Goal: Task Accomplishment & Management: Manage account settings

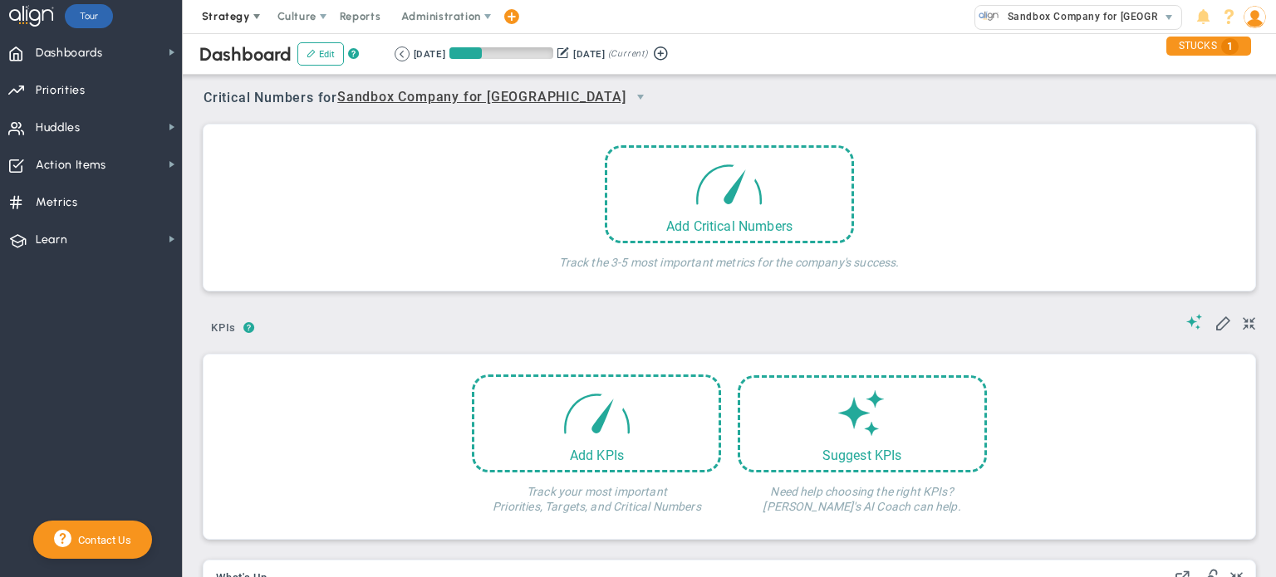
click at [250, 18] on span at bounding box center [256, 16] width 13 height 13
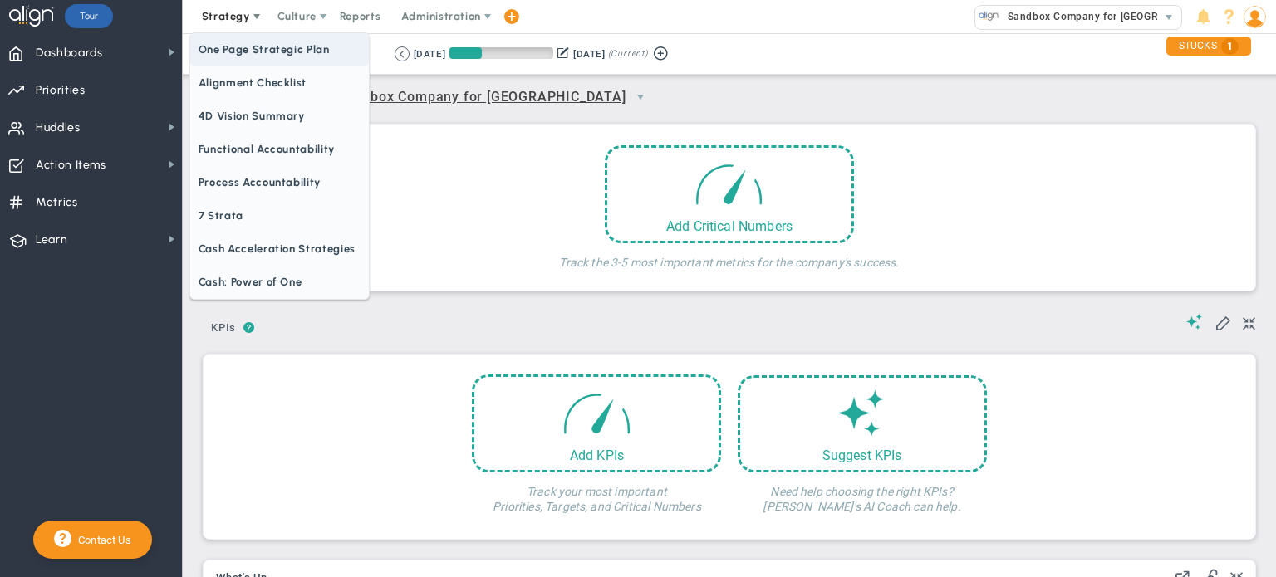
click at [253, 58] on span "One Page Strategic Plan" at bounding box center [279, 49] width 179 height 33
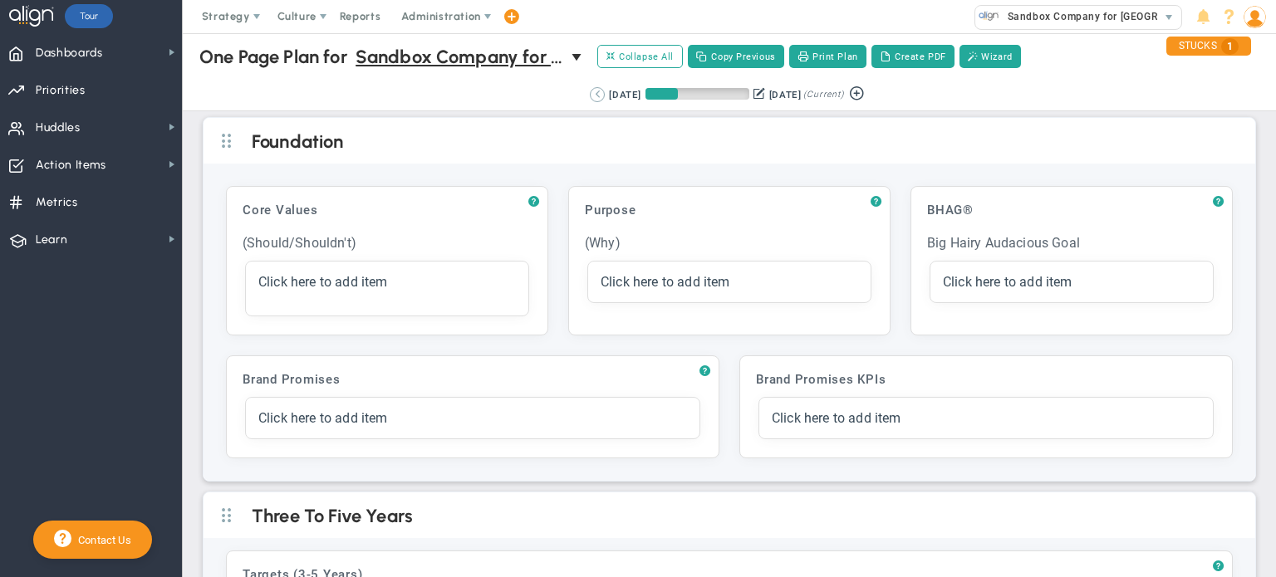
click at [590, 94] on button at bounding box center [597, 94] width 15 height 15
click at [615, 96] on button at bounding box center [622, 94] width 15 height 15
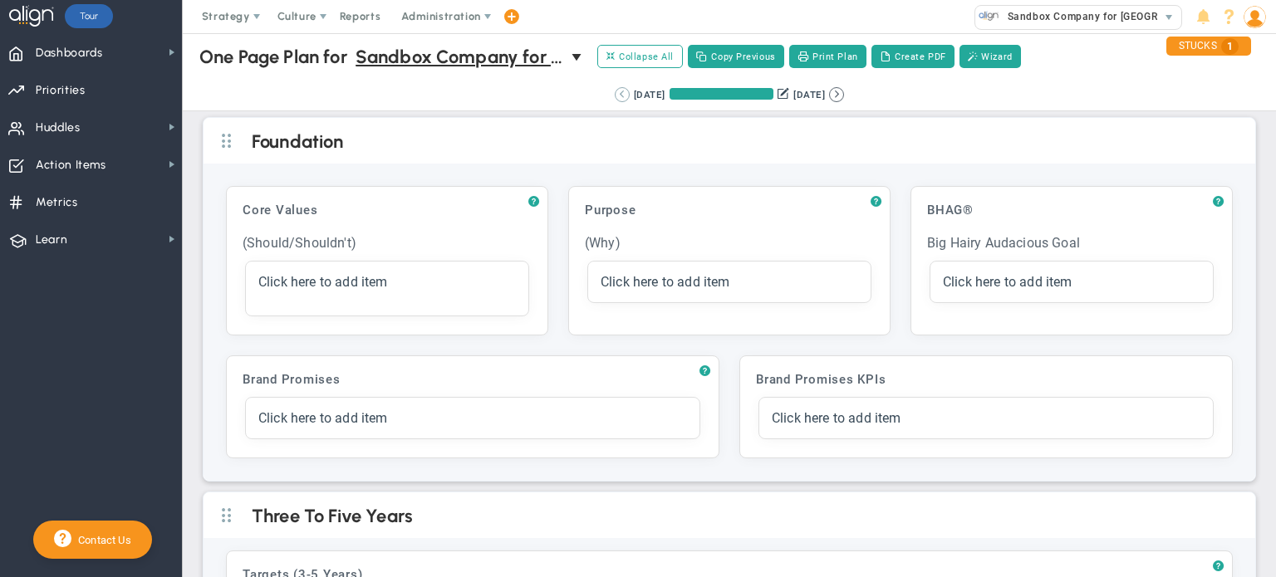
click at [615, 96] on button at bounding box center [622, 94] width 15 height 15
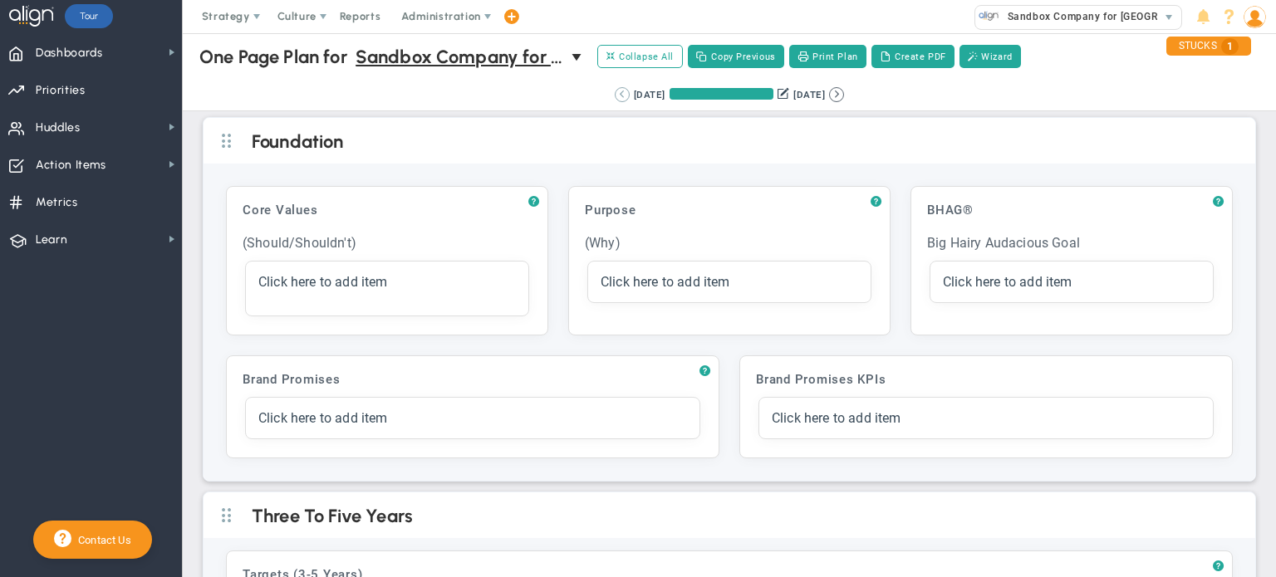
click at [615, 96] on button at bounding box center [622, 94] width 15 height 15
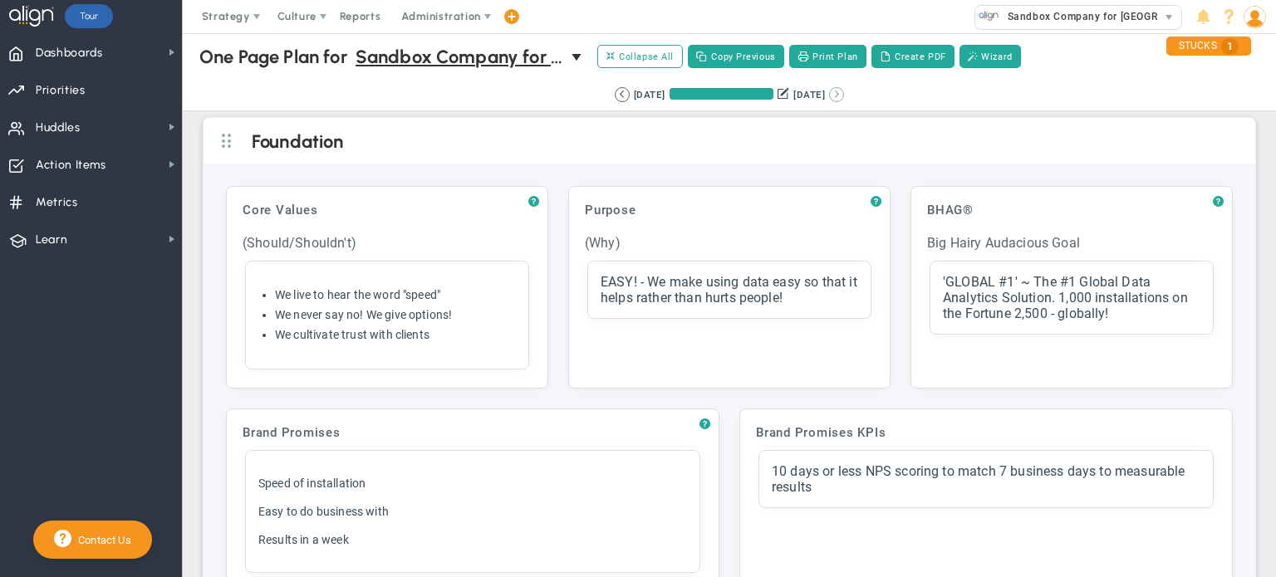
click at [841, 96] on button at bounding box center [836, 94] width 15 height 15
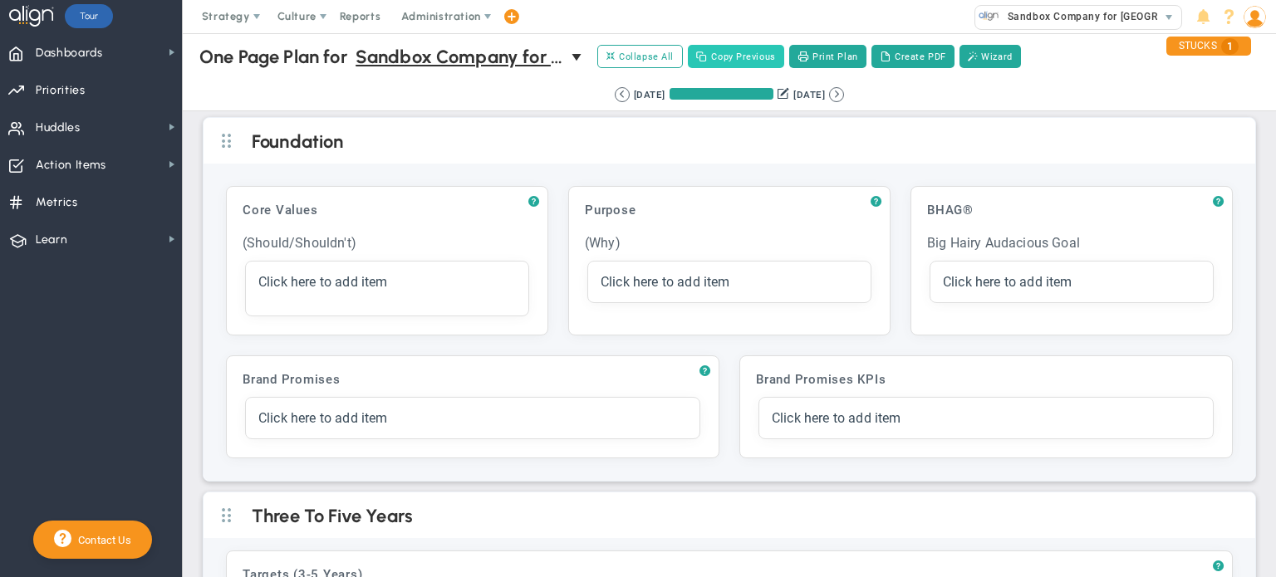
click at [738, 57] on button "Copy Previous" at bounding box center [736, 56] width 96 height 23
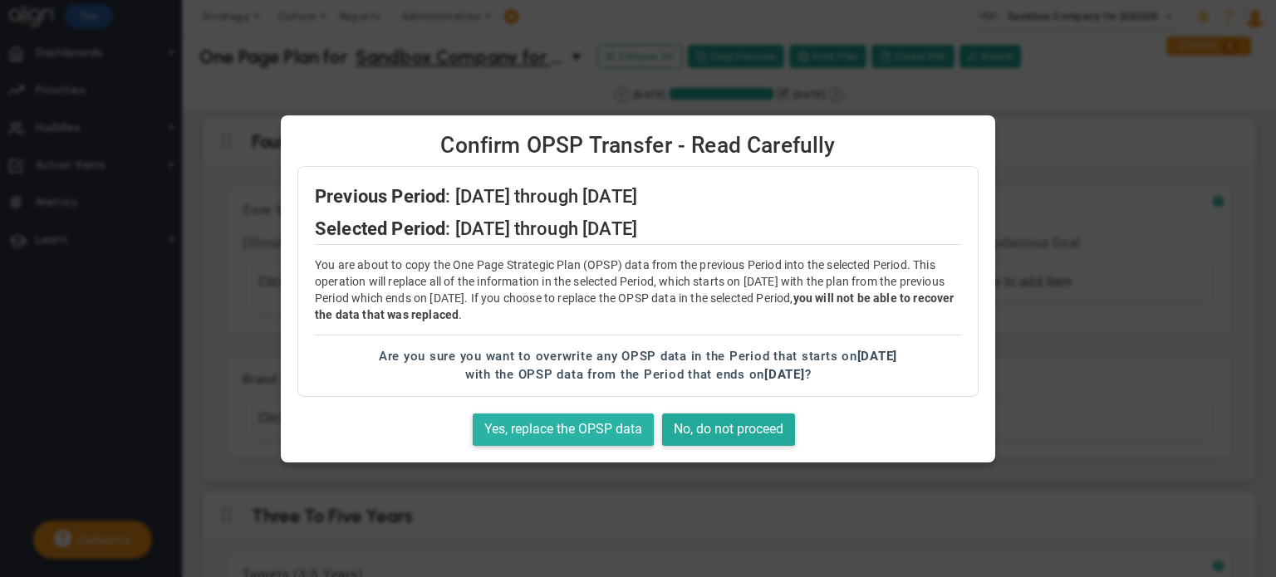
click at [533, 429] on button "Yes, replace the OPSP data" at bounding box center [563, 430] width 181 height 32
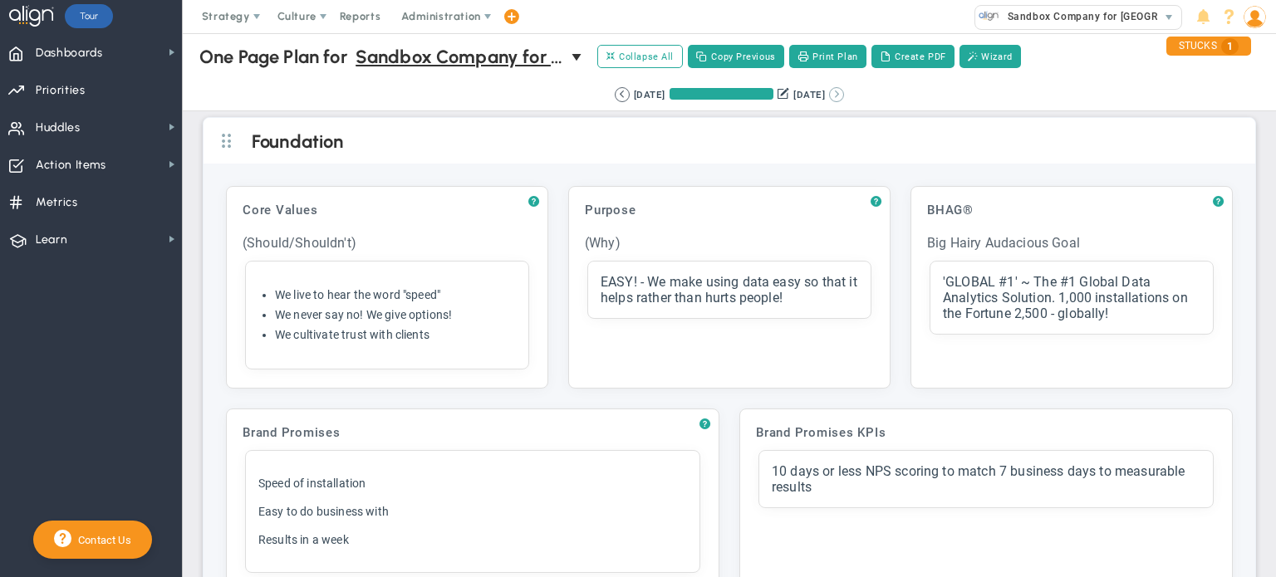
click at [844, 96] on button at bounding box center [836, 94] width 15 height 15
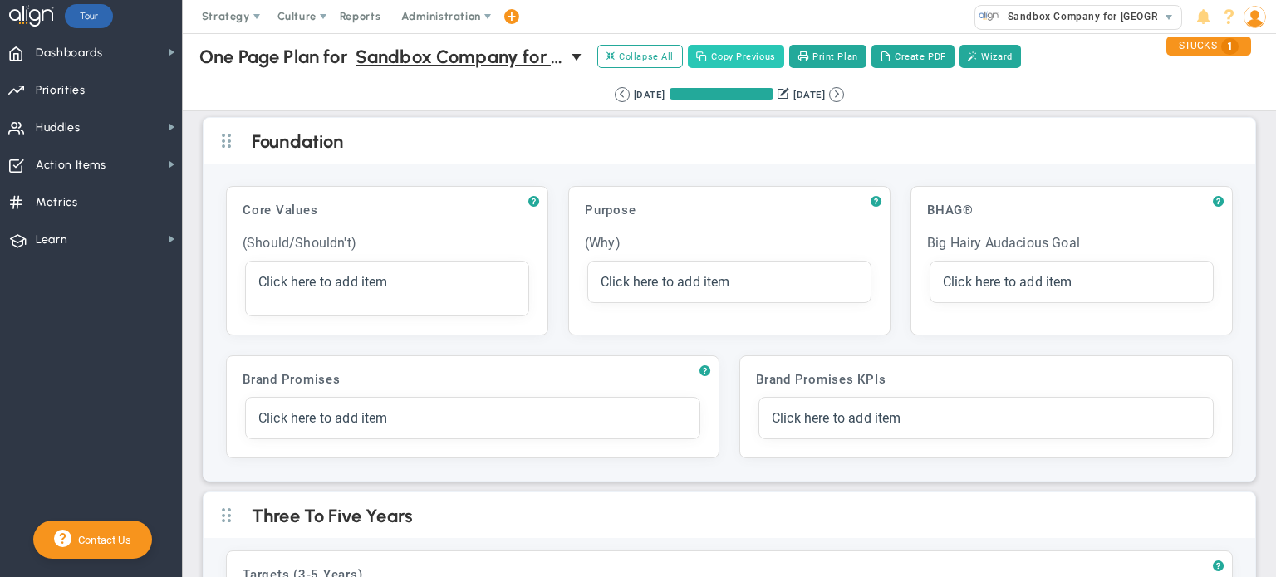
click at [735, 62] on button "Copy Previous" at bounding box center [736, 56] width 96 height 23
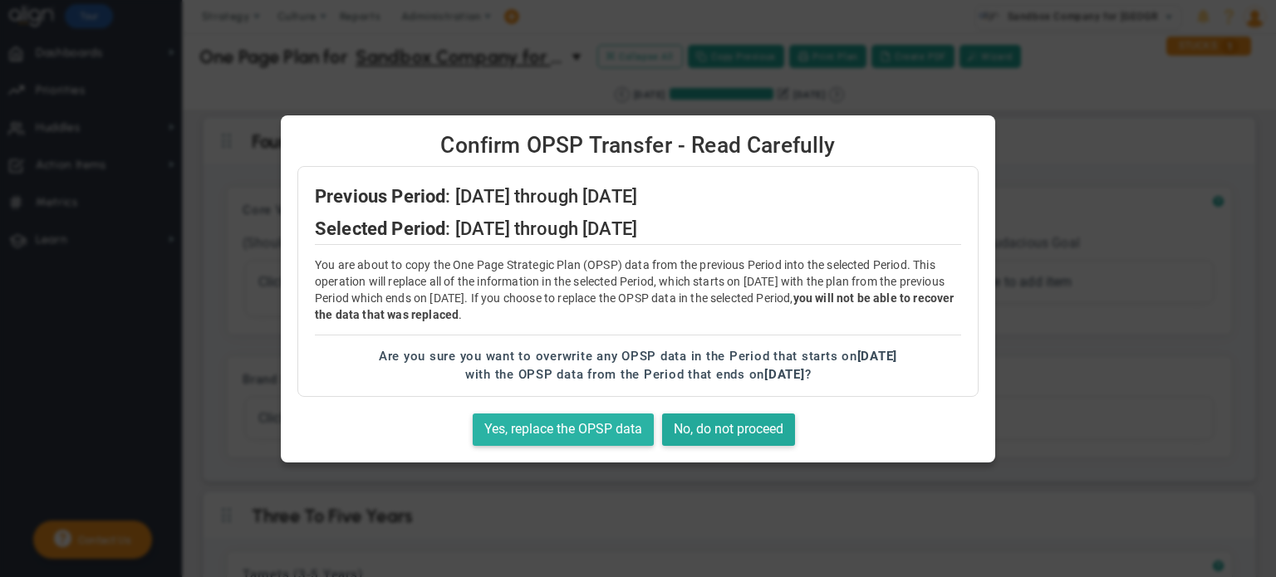
click at [559, 431] on button "Yes, replace the OPSP data" at bounding box center [563, 430] width 181 height 32
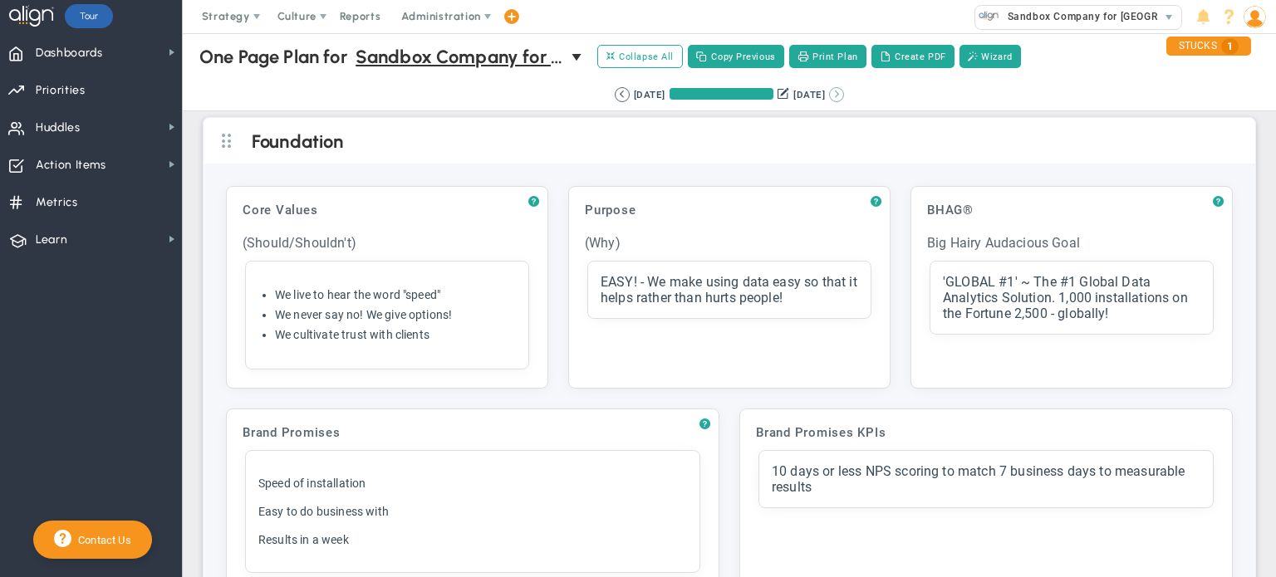
click at [842, 96] on button at bounding box center [836, 94] width 15 height 15
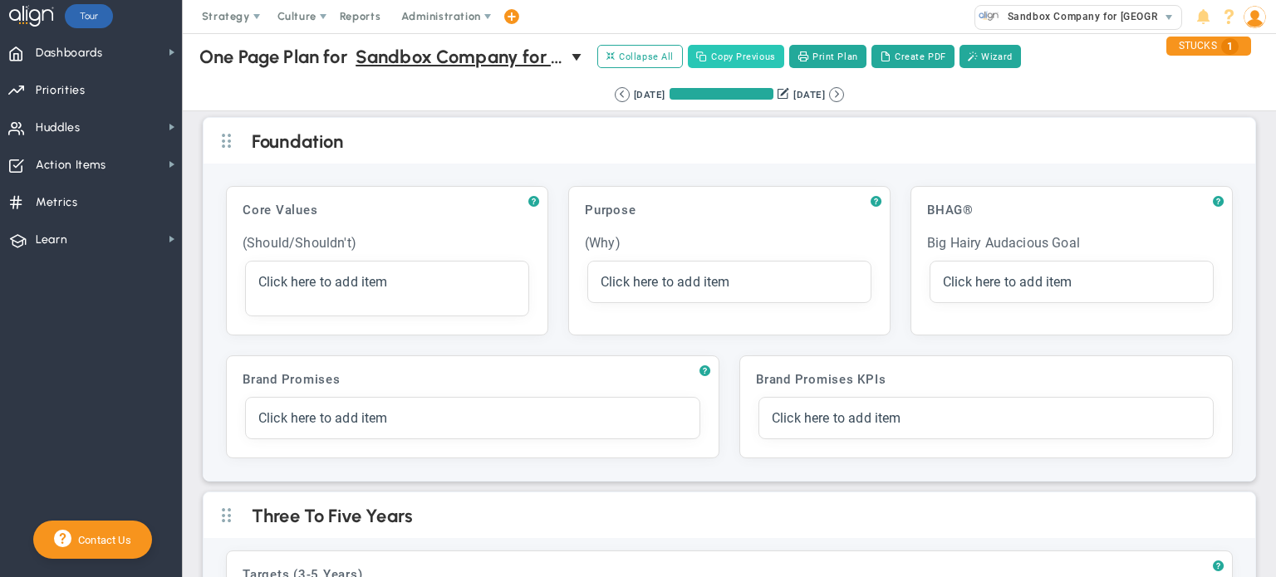
click at [751, 56] on button "Copy Previous" at bounding box center [736, 56] width 96 height 23
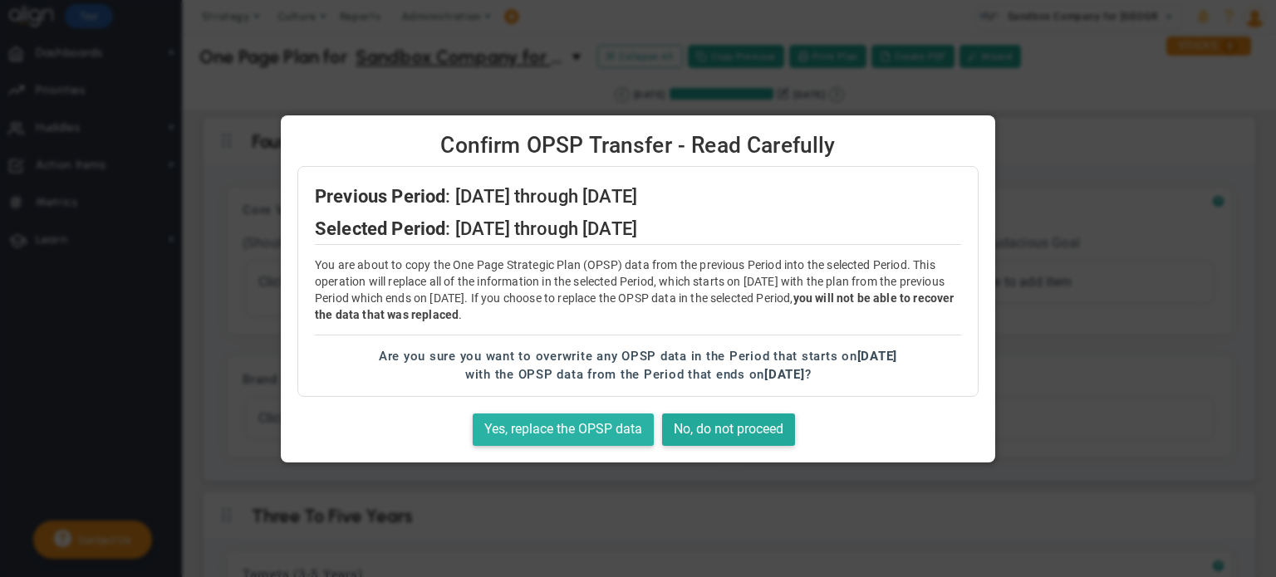
click at [537, 423] on button "Yes, replace the OPSP data" at bounding box center [563, 430] width 181 height 32
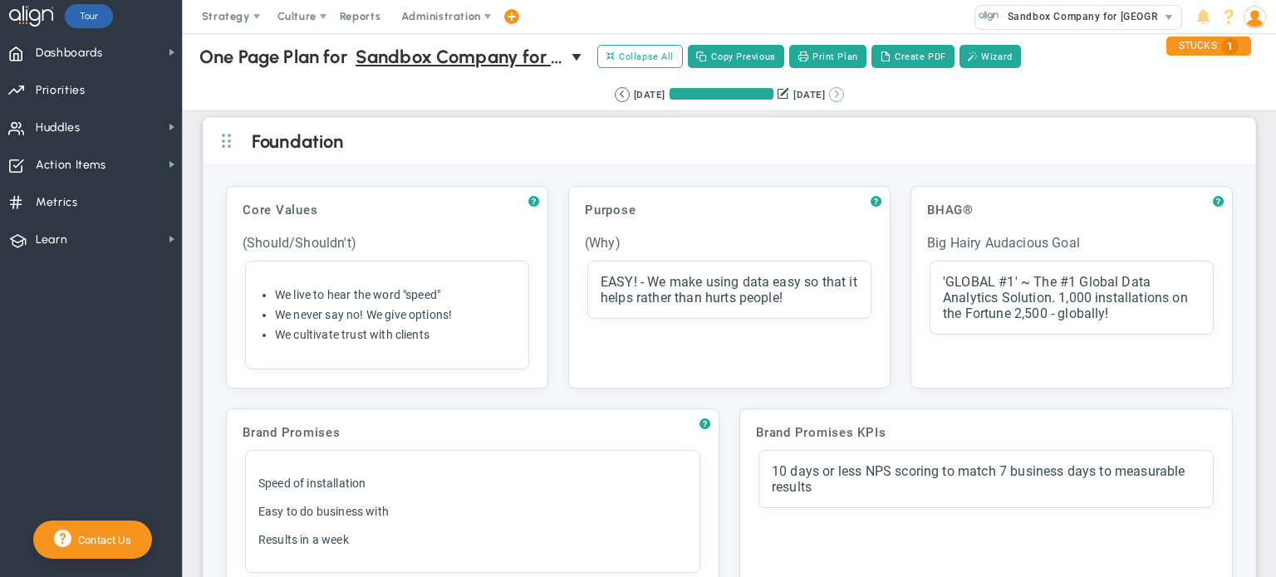
click at [840, 91] on button at bounding box center [836, 94] width 15 height 15
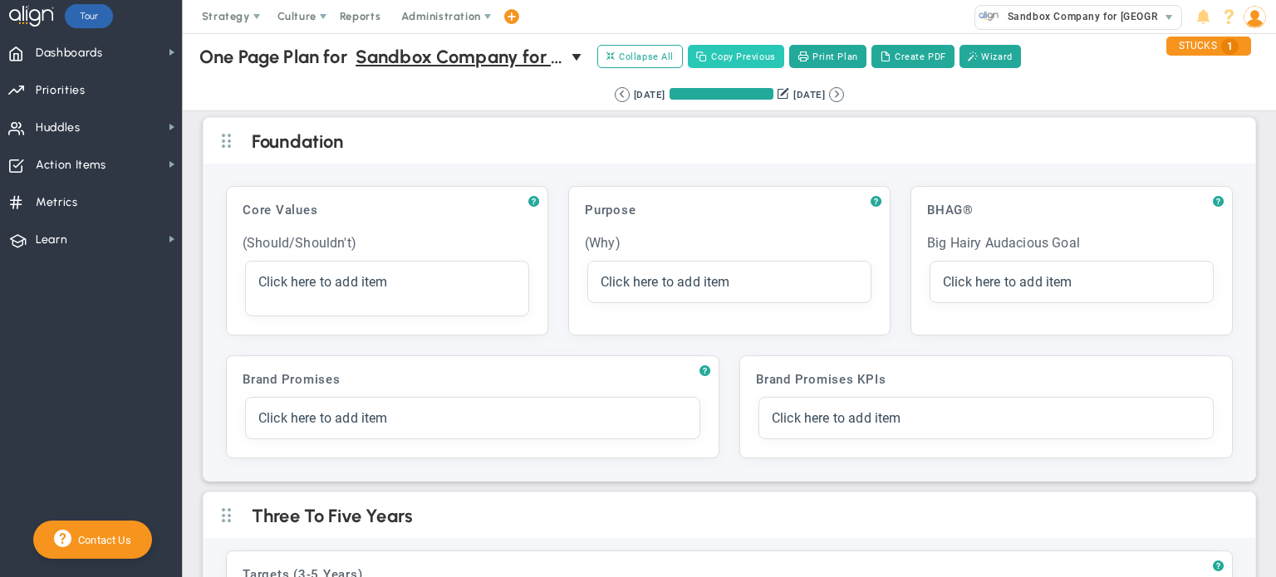
click at [759, 62] on button "Copy Previous" at bounding box center [736, 56] width 96 height 23
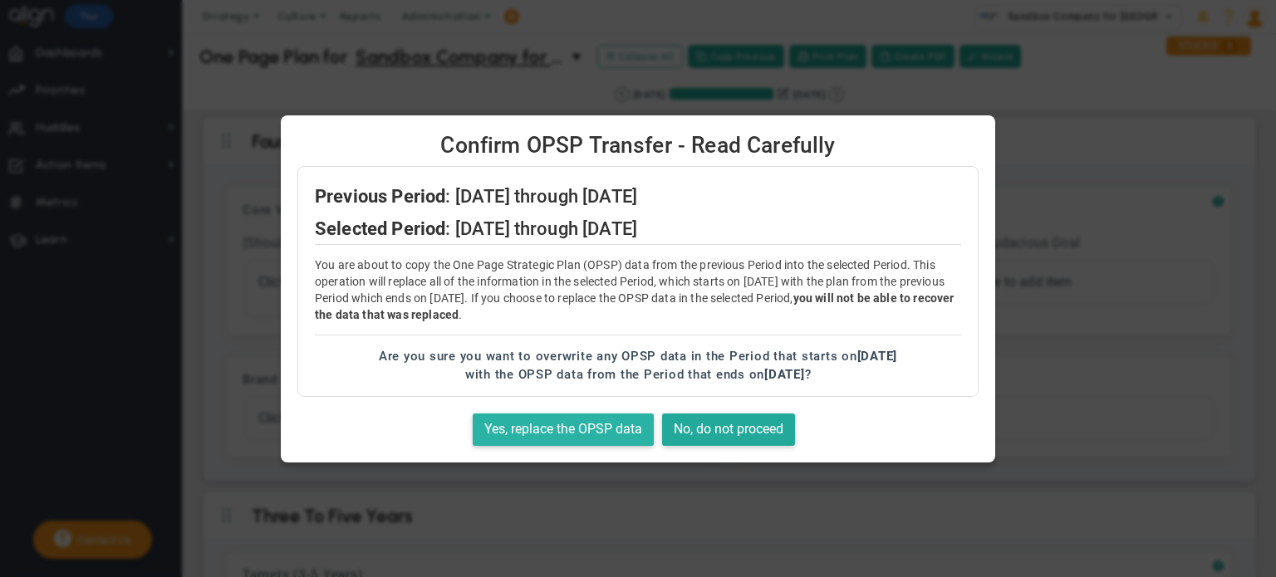
click at [549, 429] on button "Yes, replace the OPSP data" at bounding box center [563, 430] width 181 height 32
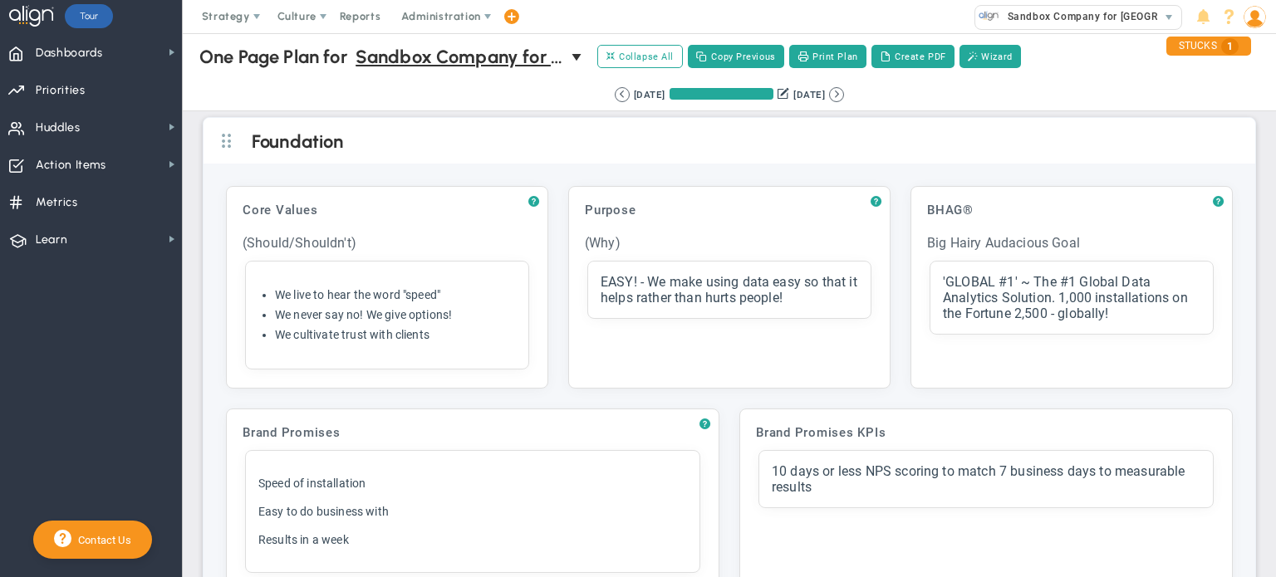
click at [615, 98] on button at bounding box center [622, 94] width 15 height 15
click at [841, 92] on button at bounding box center [836, 94] width 15 height 15
click at [842, 92] on button at bounding box center [836, 94] width 15 height 15
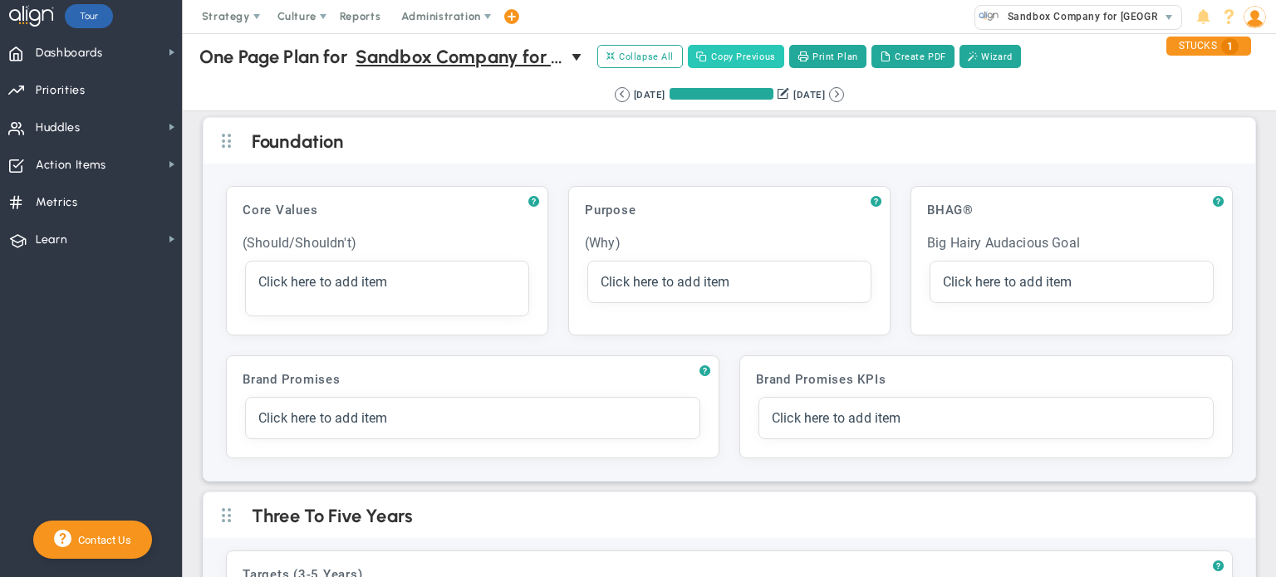
click at [750, 60] on button "Copy Previous" at bounding box center [736, 56] width 96 height 23
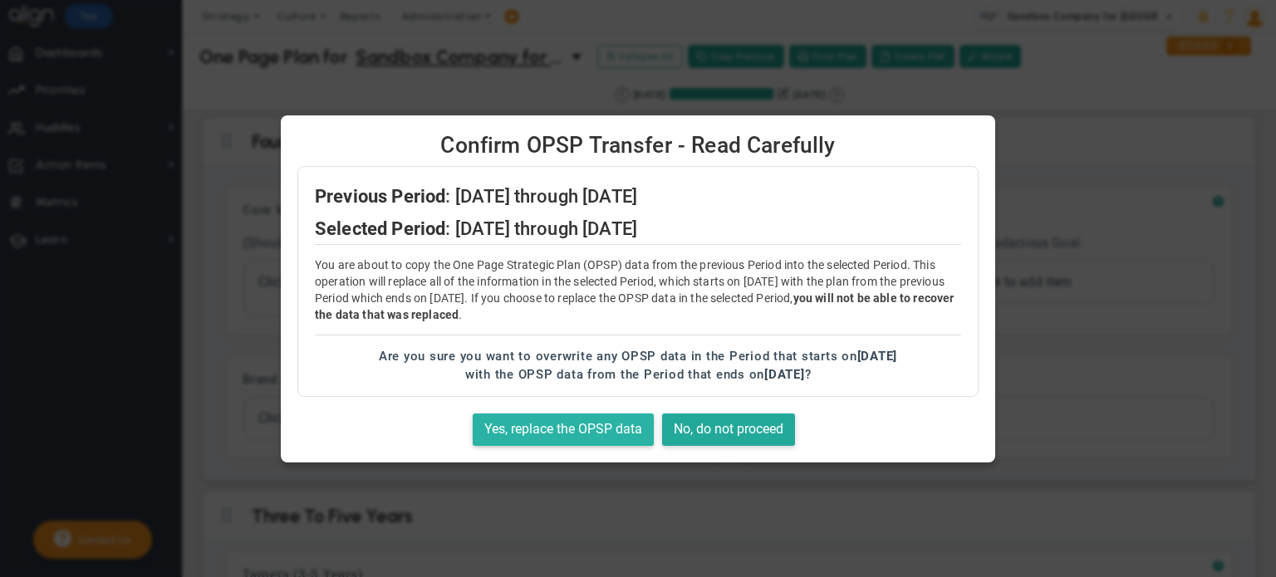
click at [540, 432] on button "Yes, replace the OPSP data" at bounding box center [563, 430] width 181 height 32
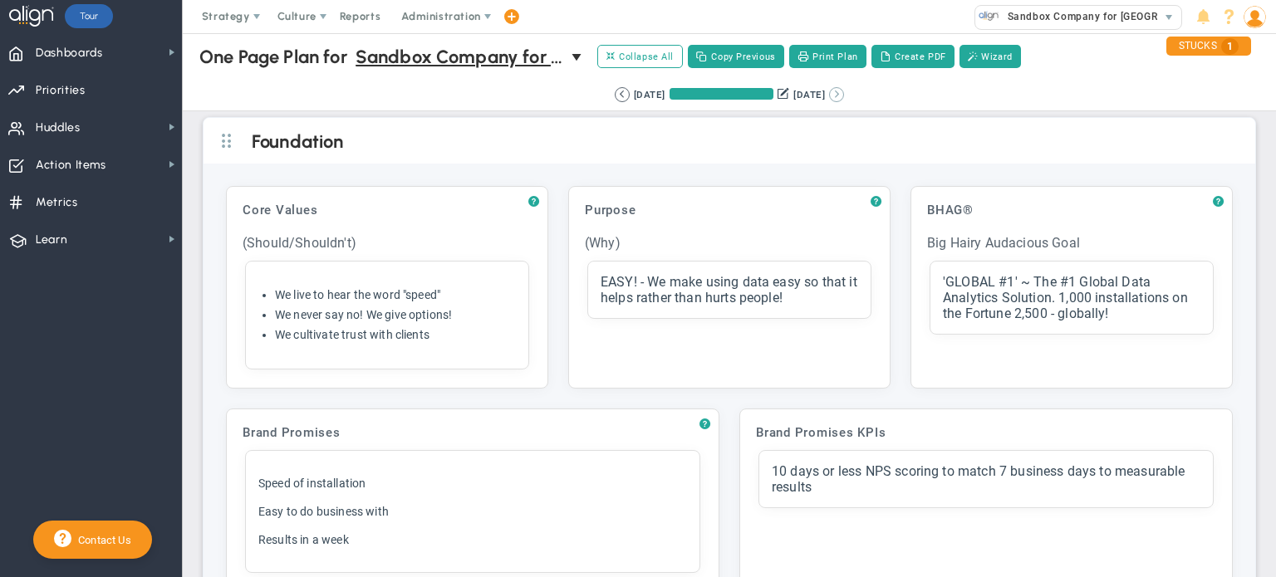
click at [844, 96] on button at bounding box center [836, 94] width 15 height 15
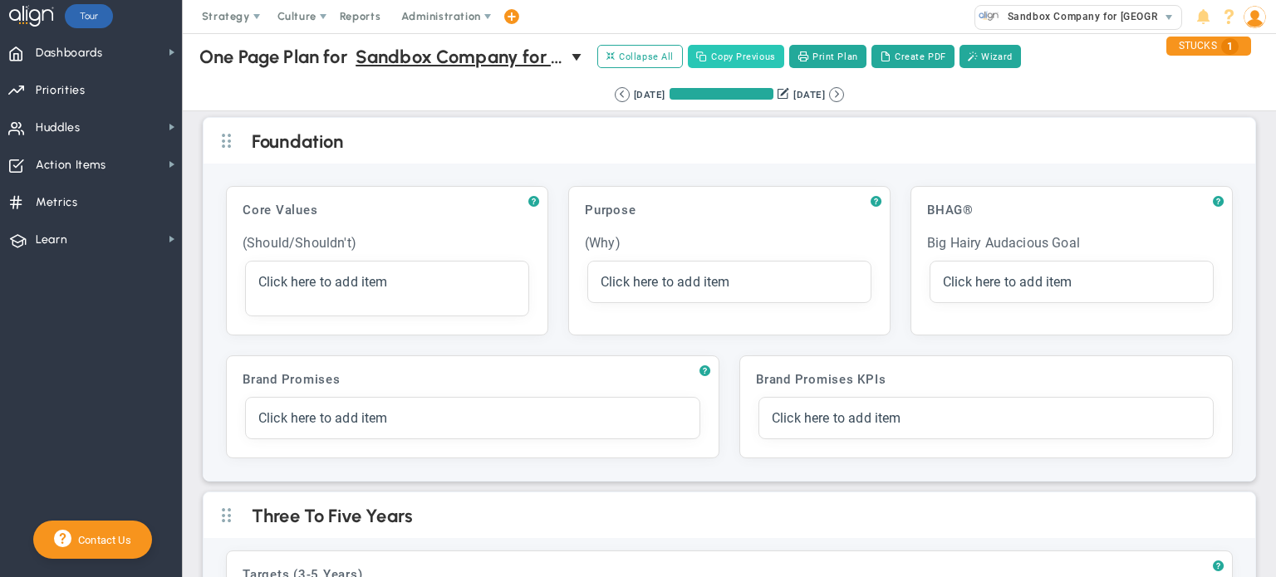
click at [732, 56] on button "Copy Previous" at bounding box center [736, 56] width 96 height 23
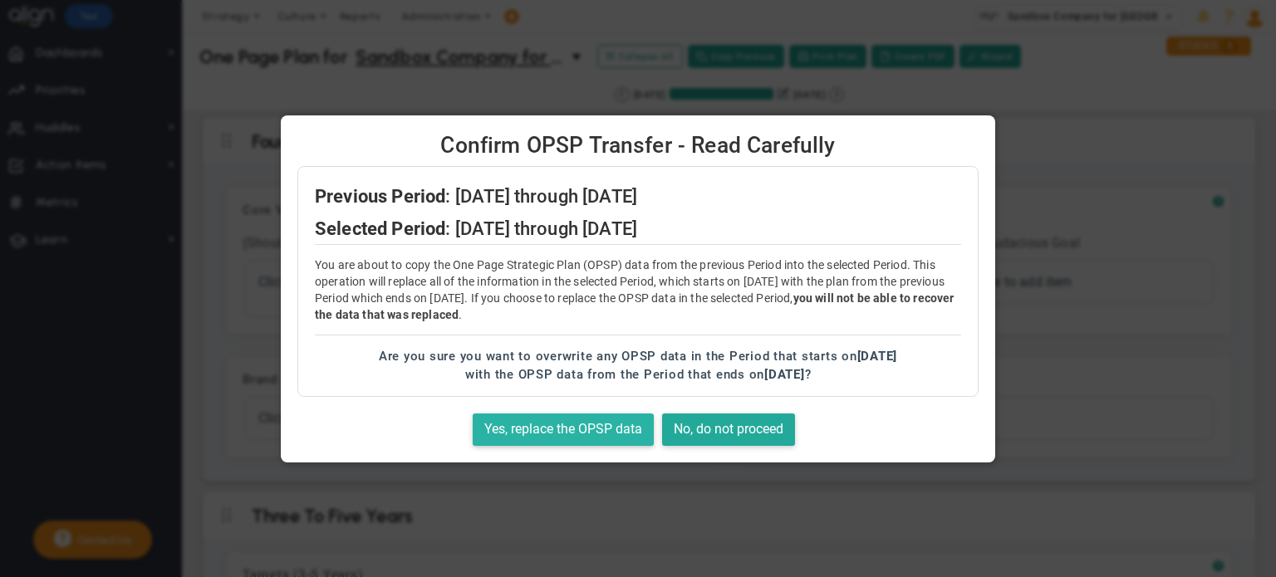
click at [537, 431] on button "Yes, replace the OPSP data" at bounding box center [563, 430] width 181 height 32
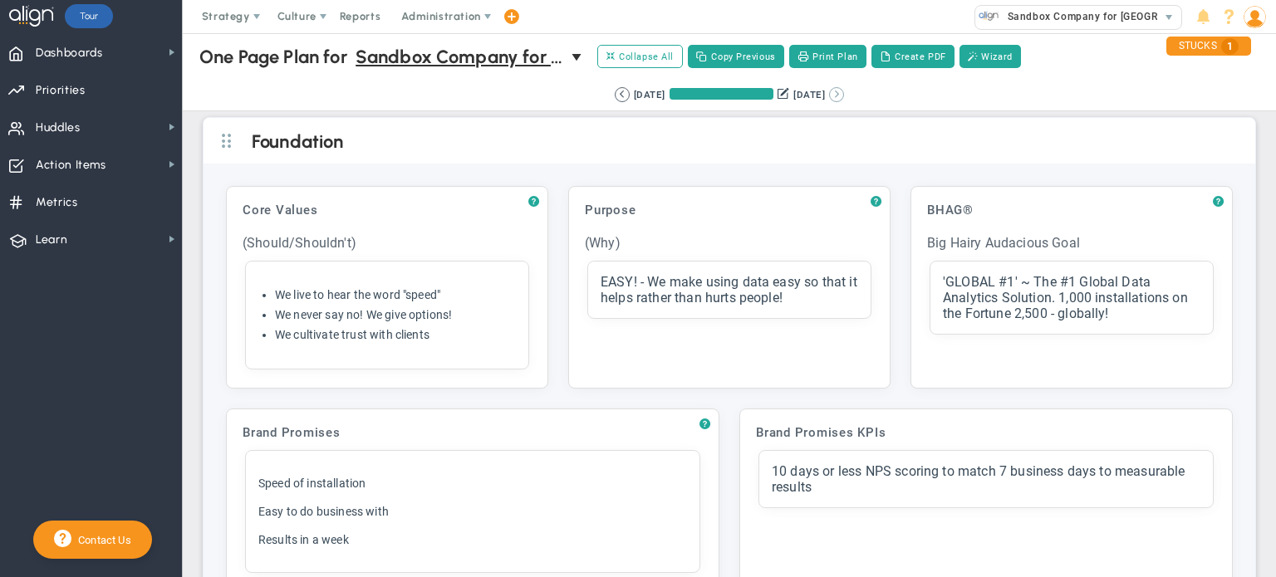
click at [844, 98] on button at bounding box center [836, 94] width 15 height 15
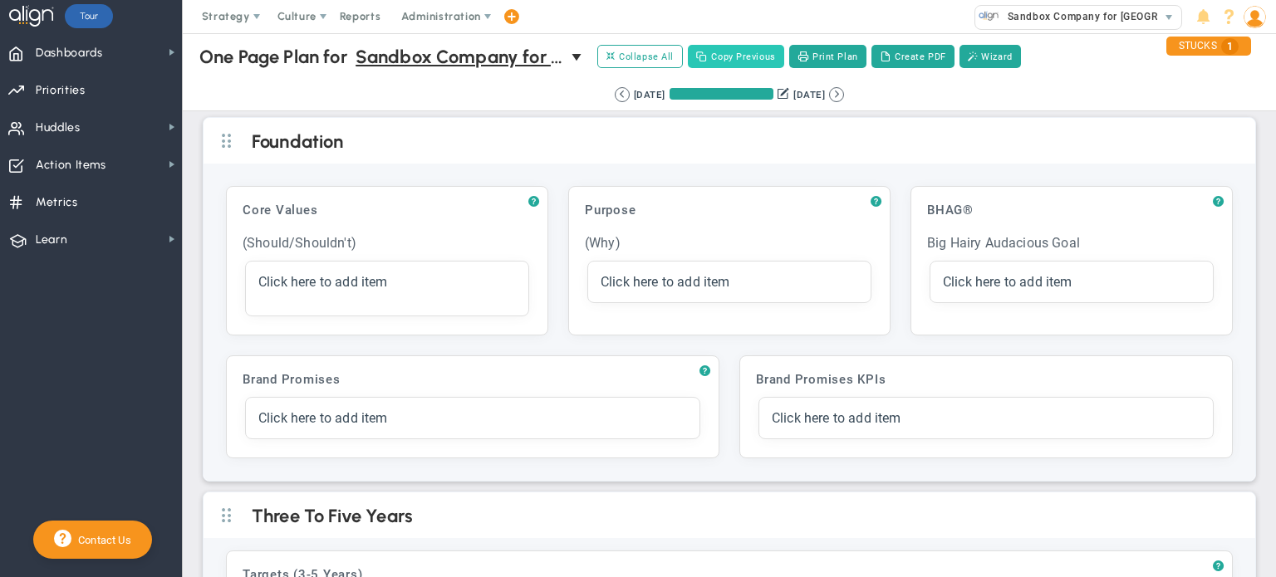
click at [733, 59] on button "Copy Previous" at bounding box center [736, 56] width 96 height 23
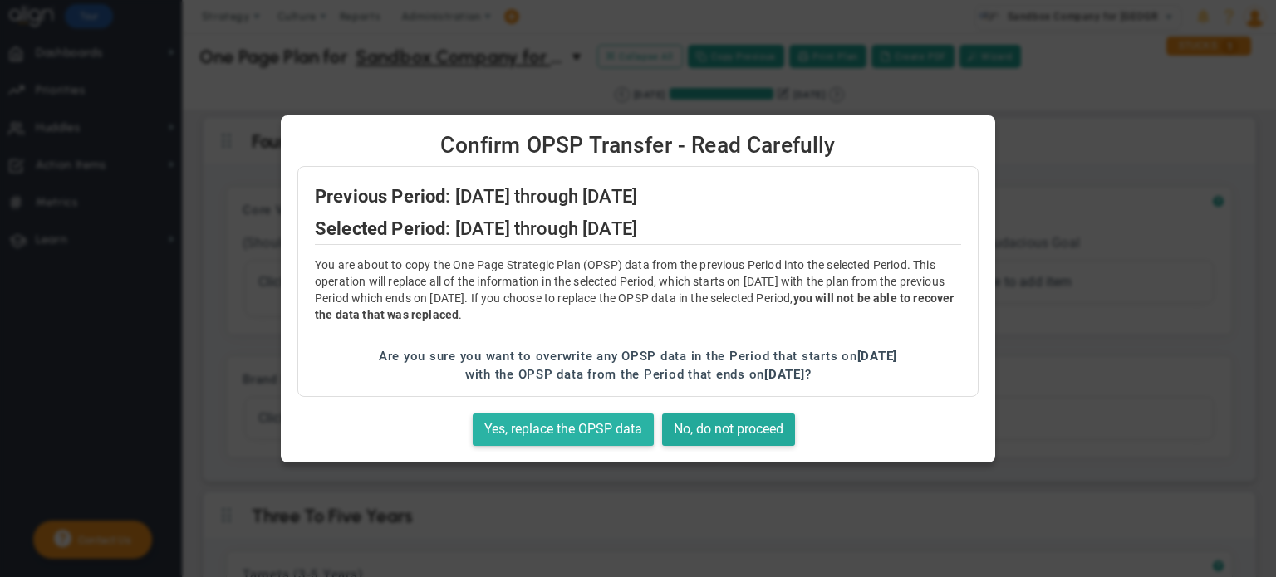
click at [531, 433] on button "Yes, replace the OPSP data" at bounding box center [563, 430] width 181 height 32
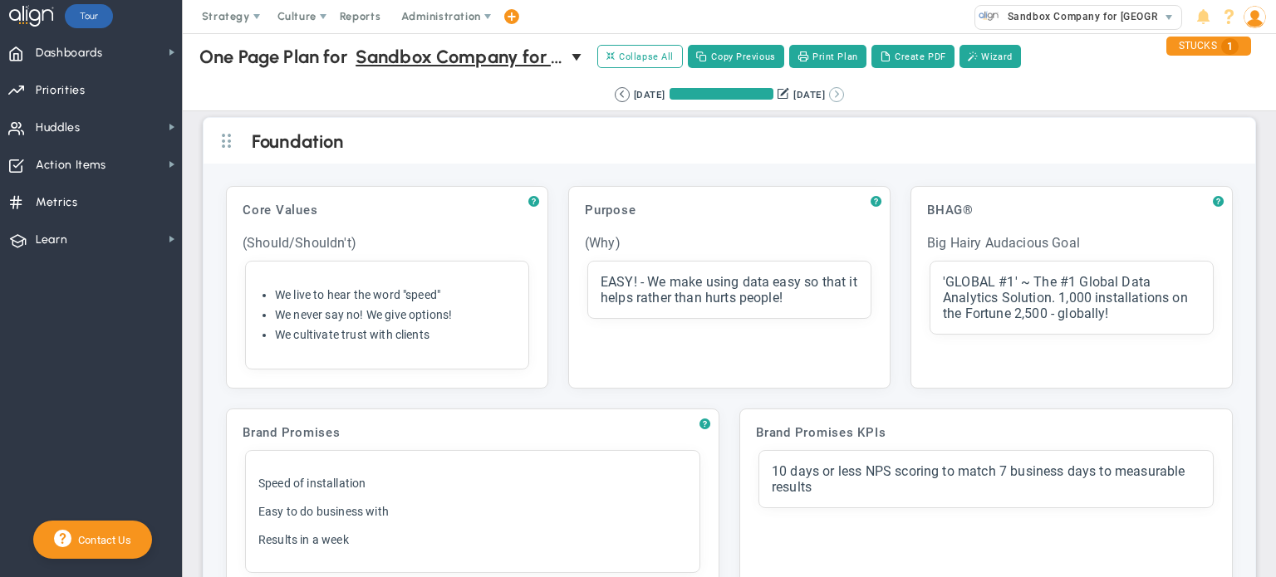
click at [844, 91] on button at bounding box center [836, 94] width 15 height 15
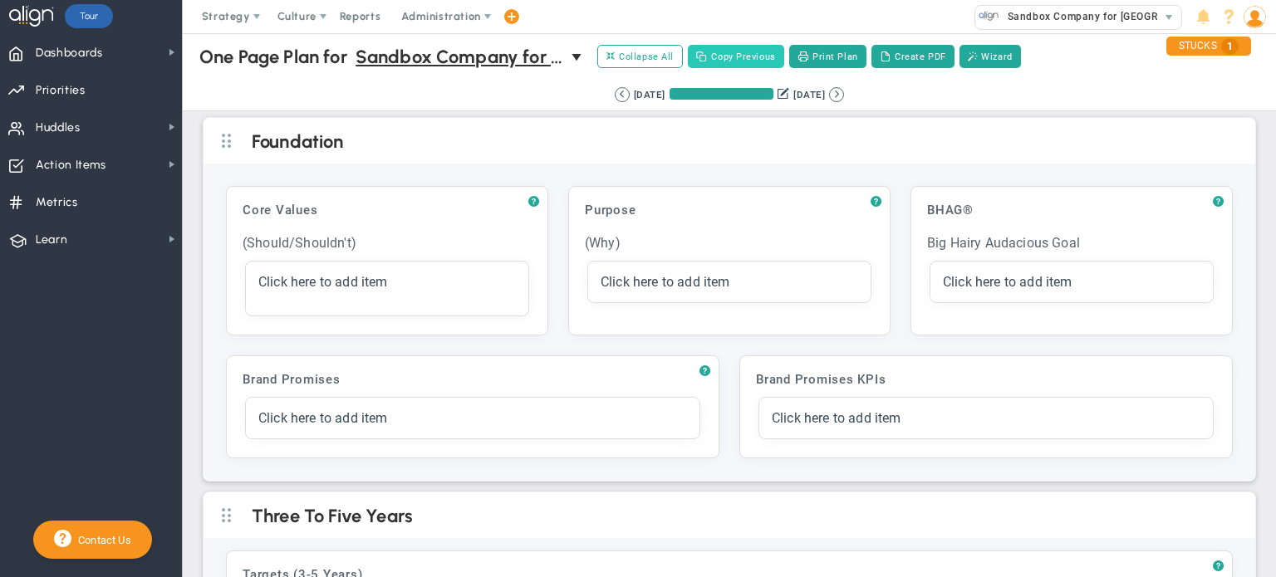
click at [741, 58] on button "Copy Previous" at bounding box center [736, 56] width 96 height 23
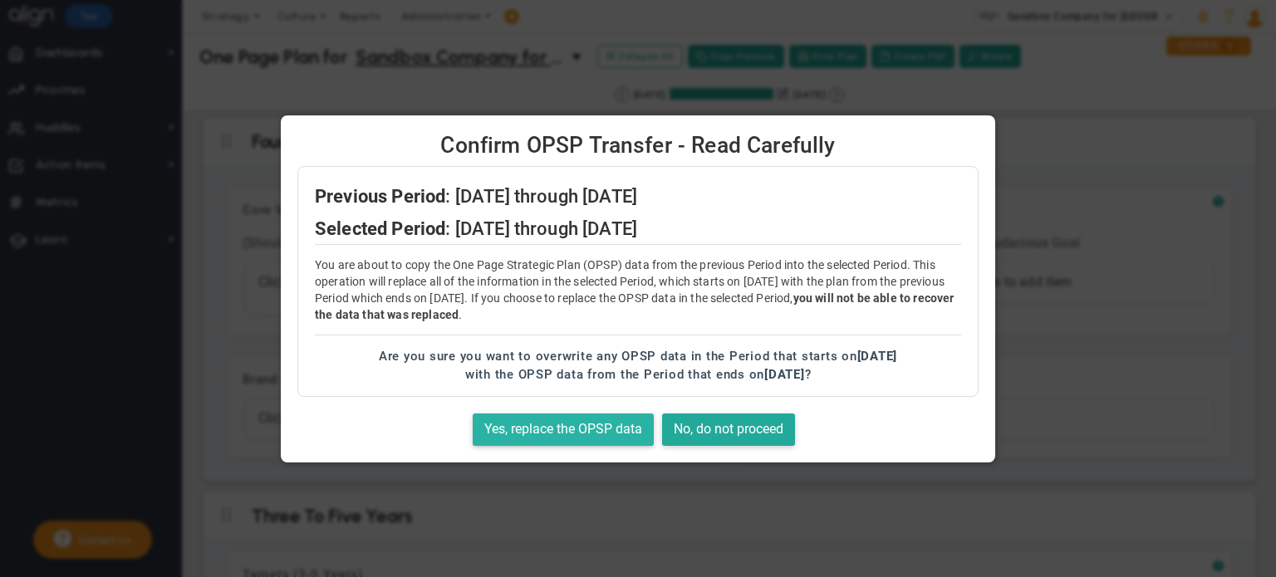
click at [563, 441] on button "Yes, replace the OPSP data" at bounding box center [563, 430] width 181 height 32
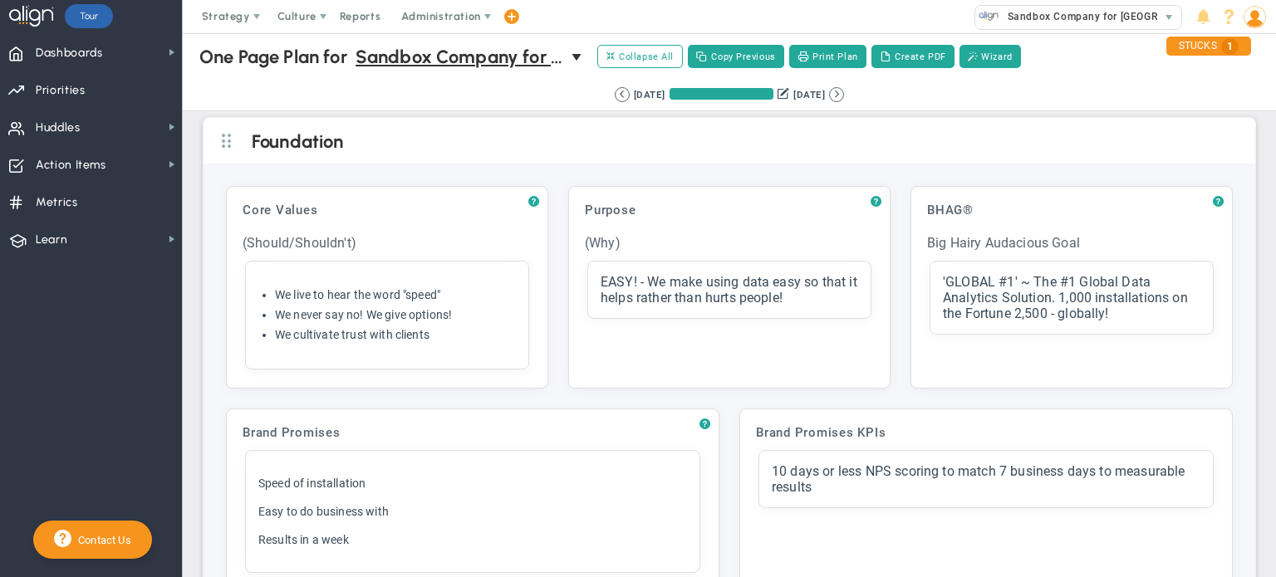
click at [853, 92] on div "Retrieving period... [DATE] [DATE] (Current)" at bounding box center [729, 94] width 247 height 15
click at [844, 99] on button at bounding box center [836, 94] width 15 height 15
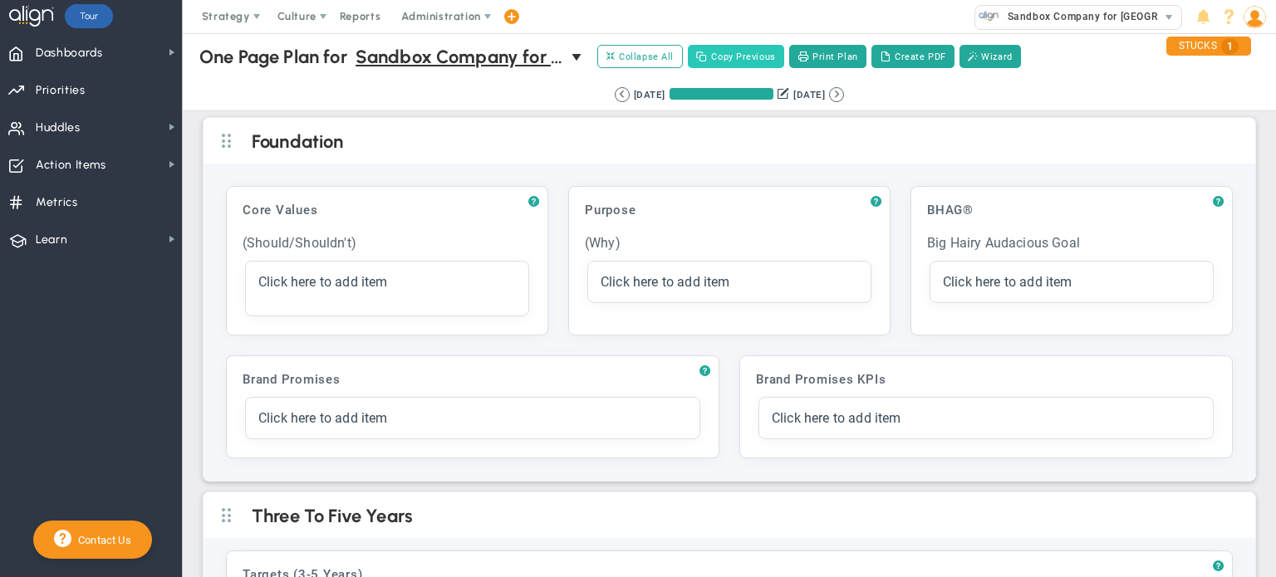
click at [744, 58] on button "Copy Previous" at bounding box center [736, 56] width 96 height 23
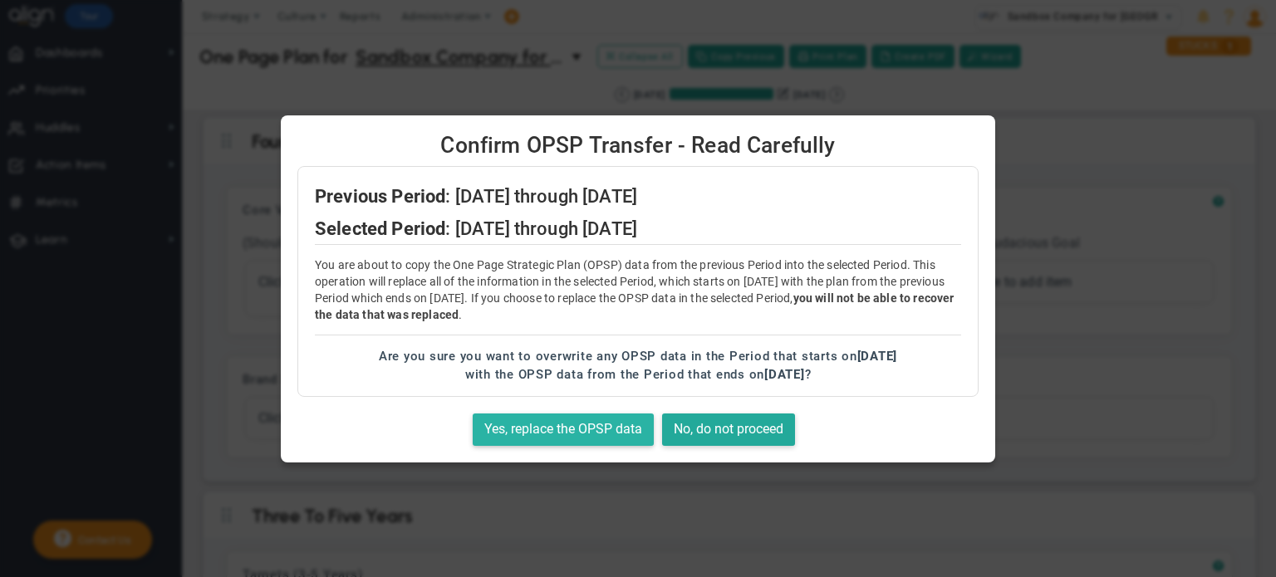
click at [572, 432] on button "Yes, replace the OPSP data" at bounding box center [563, 430] width 181 height 32
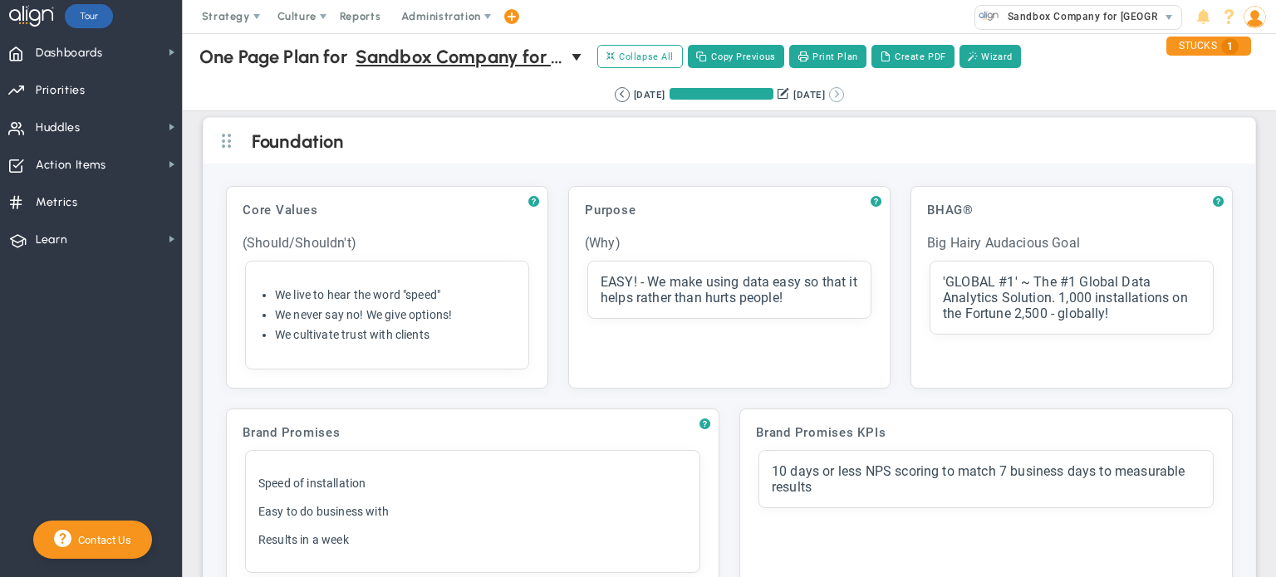
click at [844, 93] on button at bounding box center [836, 94] width 15 height 15
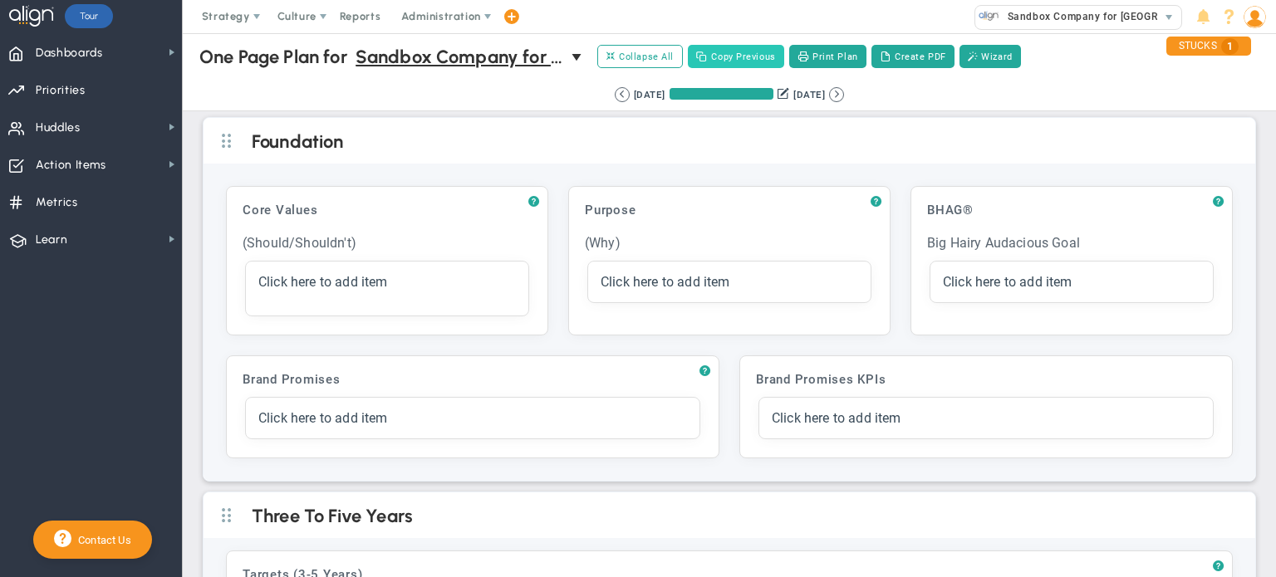
click at [738, 63] on button "Copy Previous" at bounding box center [736, 56] width 96 height 23
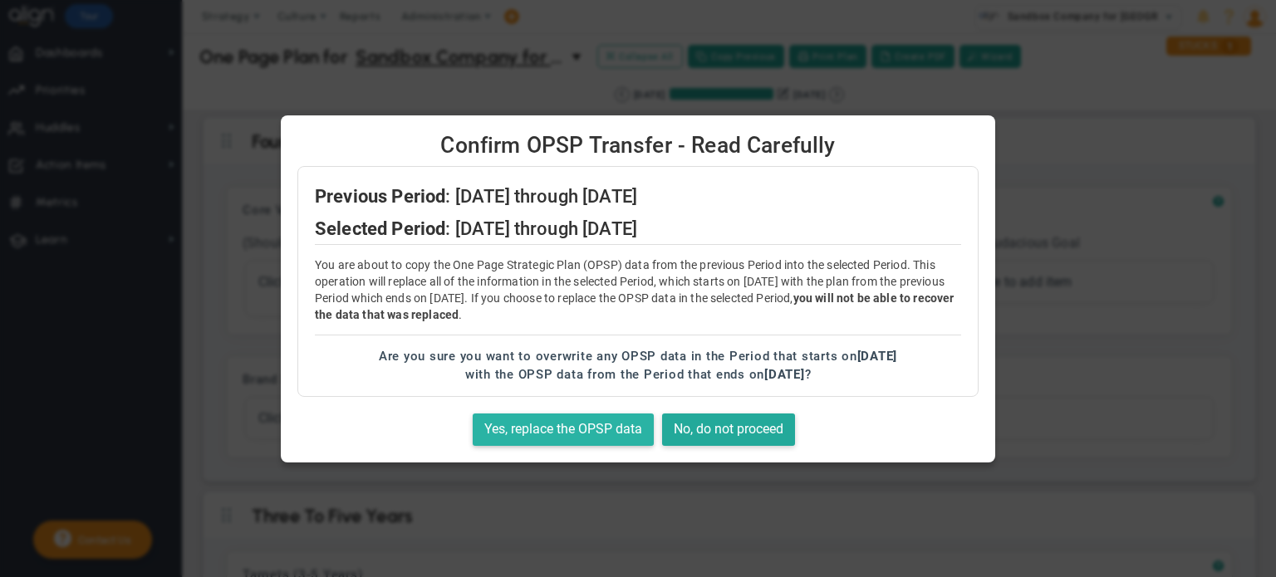
click at [536, 434] on button "Yes, replace the OPSP data" at bounding box center [563, 430] width 181 height 32
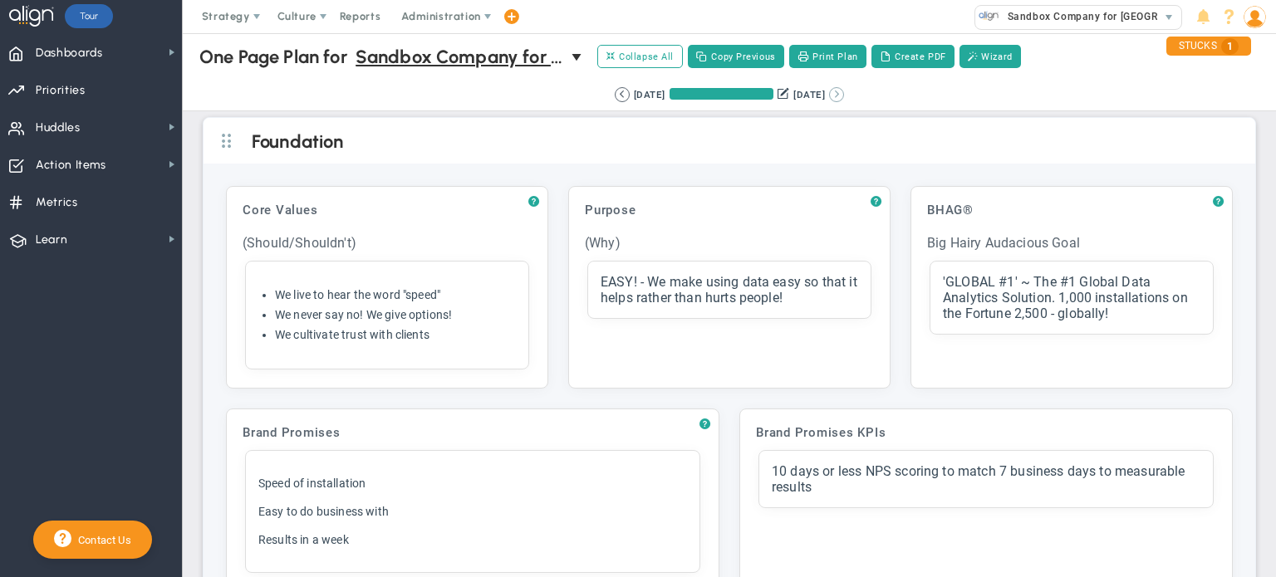
click at [844, 98] on button at bounding box center [836, 94] width 15 height 15
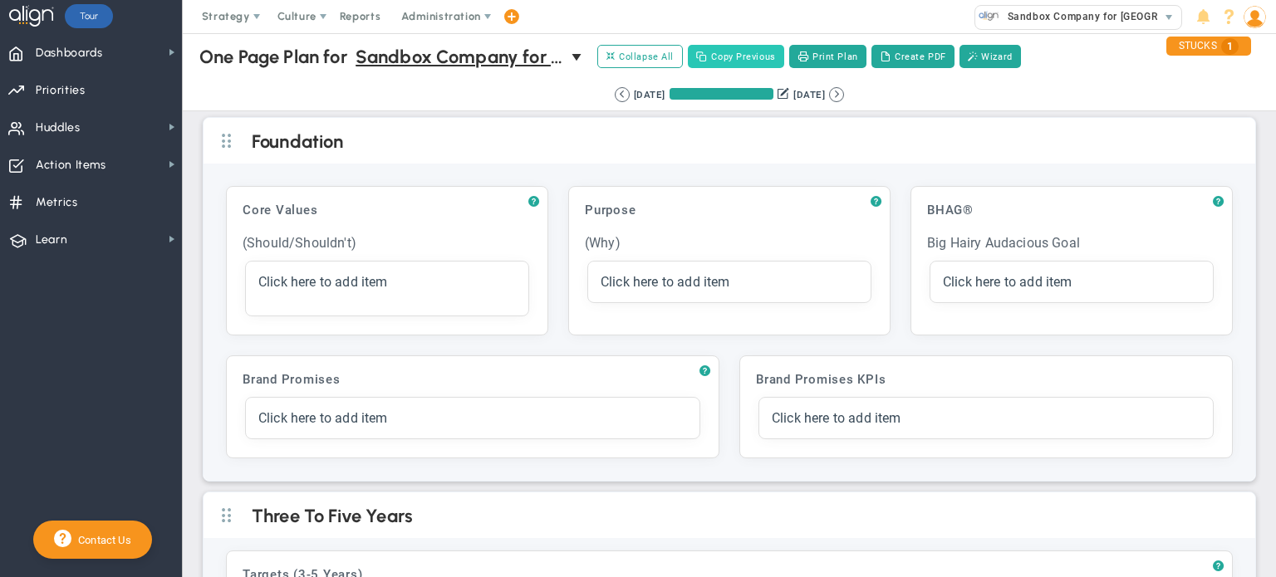
click at [748, 52] on button "Copy Previous" at bounding box center [736, 56] width 96 height 23
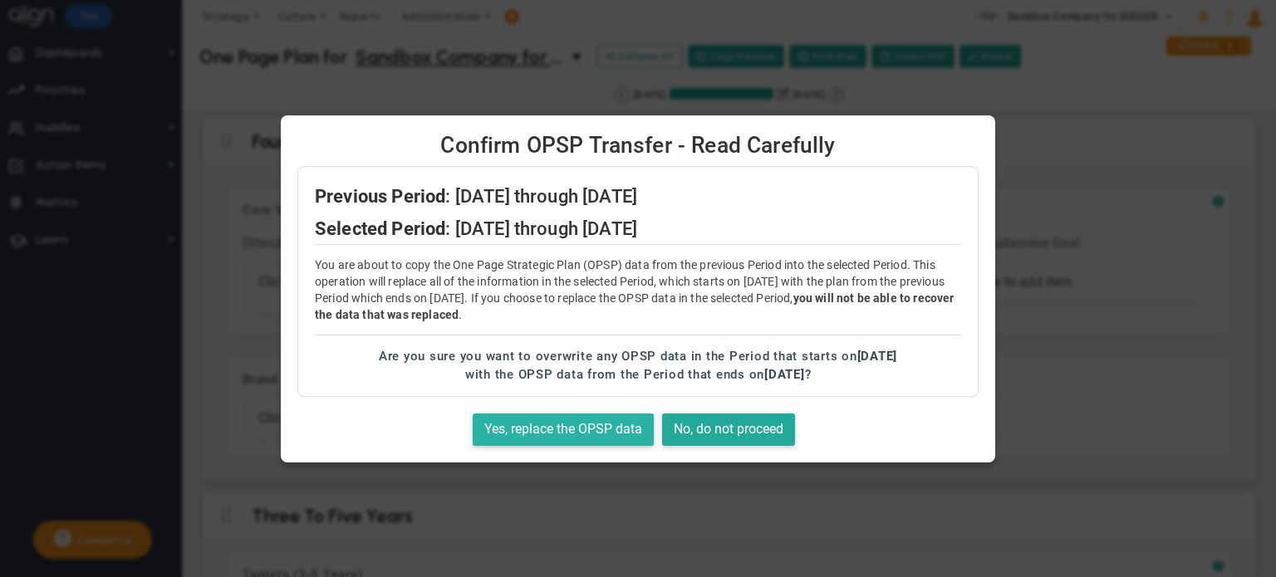
click at [500, 435] on button "Yes, replace the OPSP data" at bounding box center [563, 430] width 181 height 32
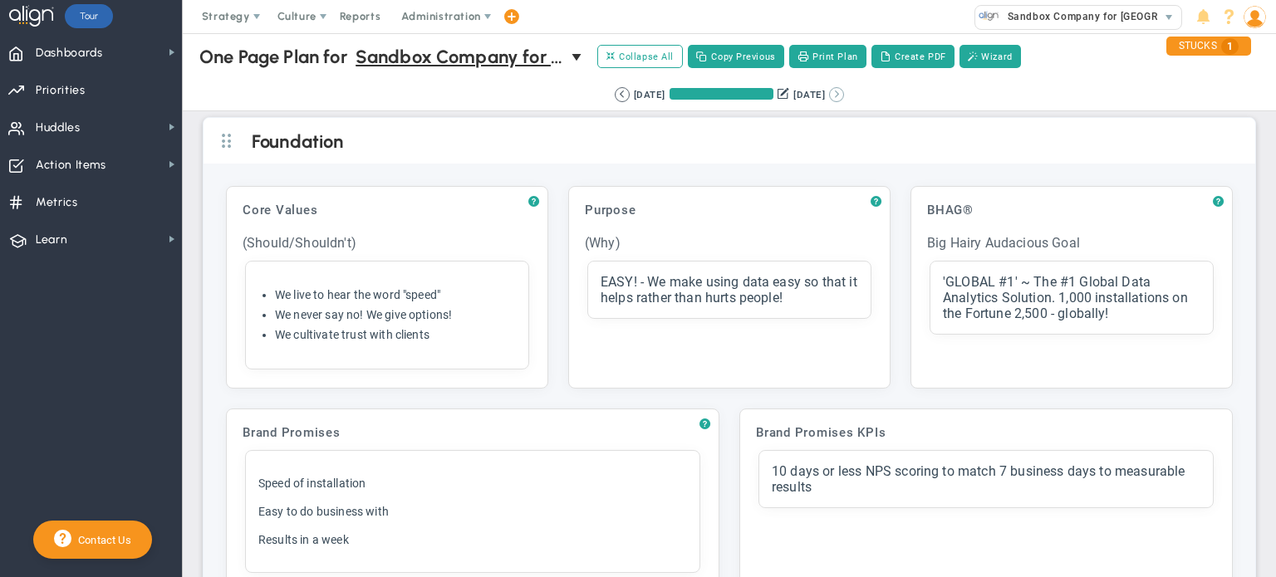
click at [844, 96] on button at bounding box center [836, 94] width 15 height 15
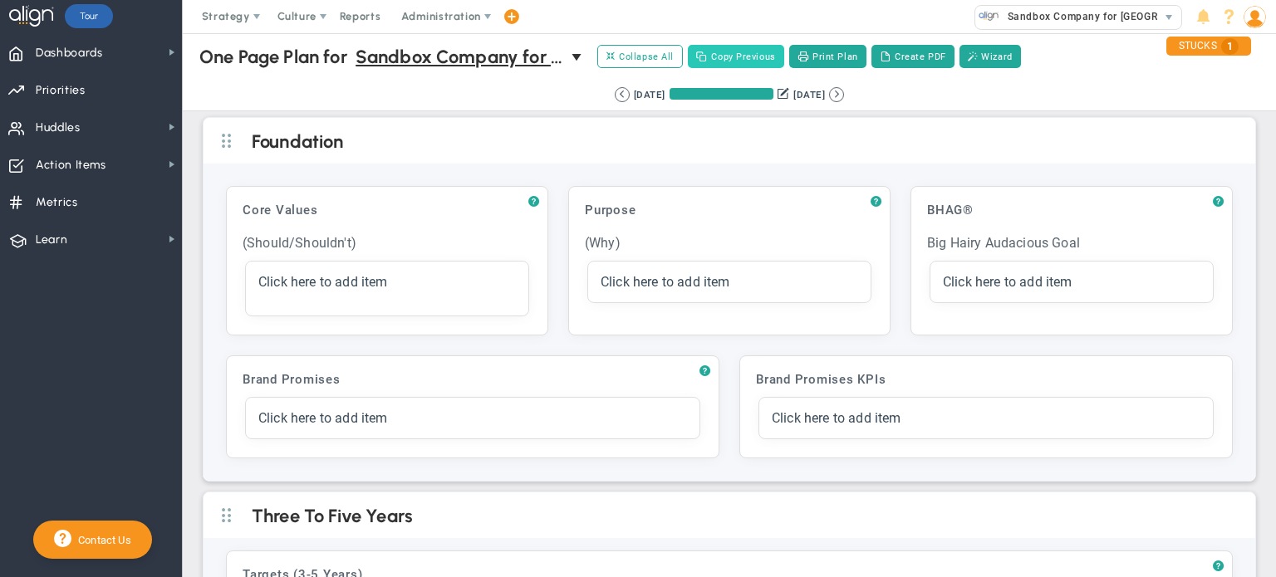
click at [741, 58] on button "Copy Previous" at bounding box center [736, 56] width 96 height 23
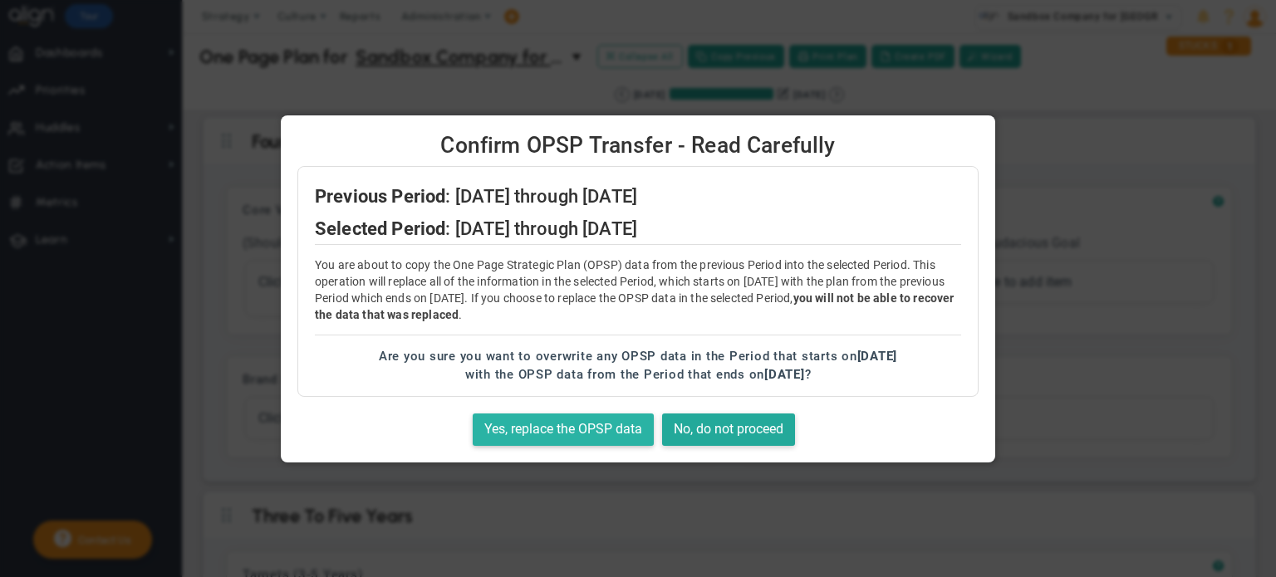
click at [579, 423] on button "Yes, replace the OPSP data" at bounding box center [563, 430] width 181 height 32
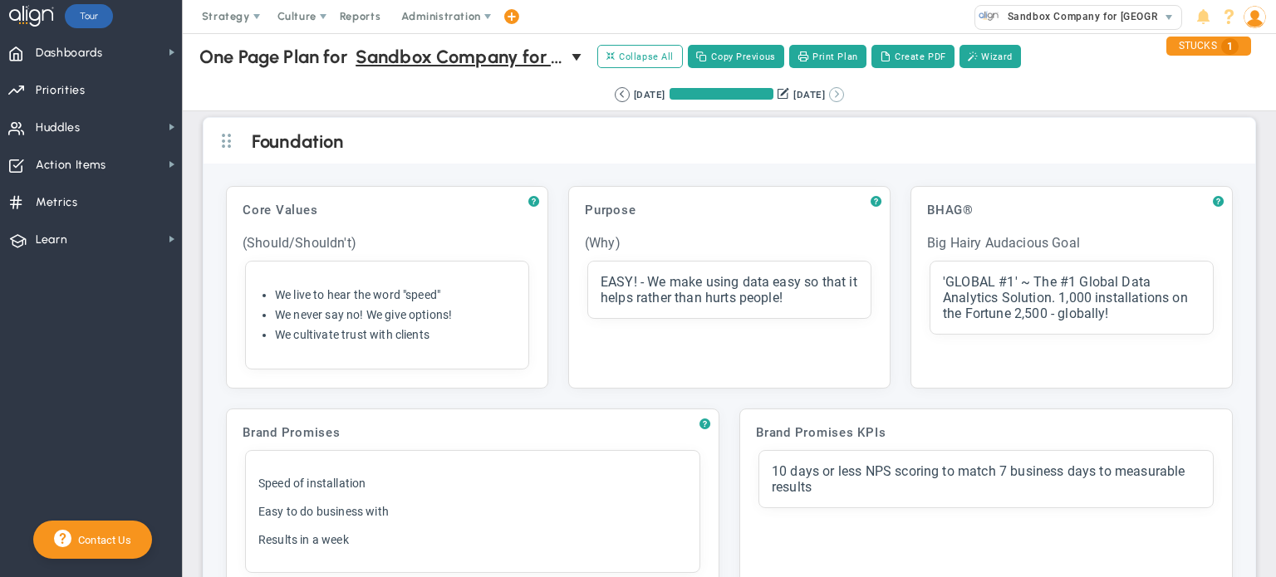
click at [844, 94] on button at bounding box center [836, 94] width 15 height 15
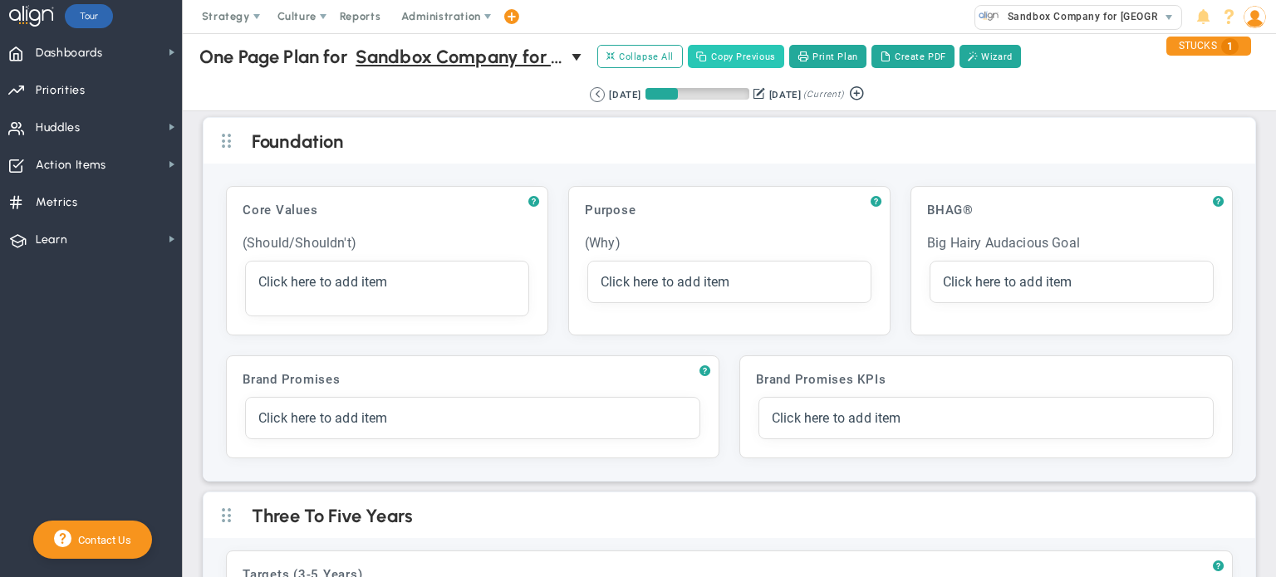
click at [744, 57] on button "Copy Previous" at bounding box center [736, 56] width 96 height 23
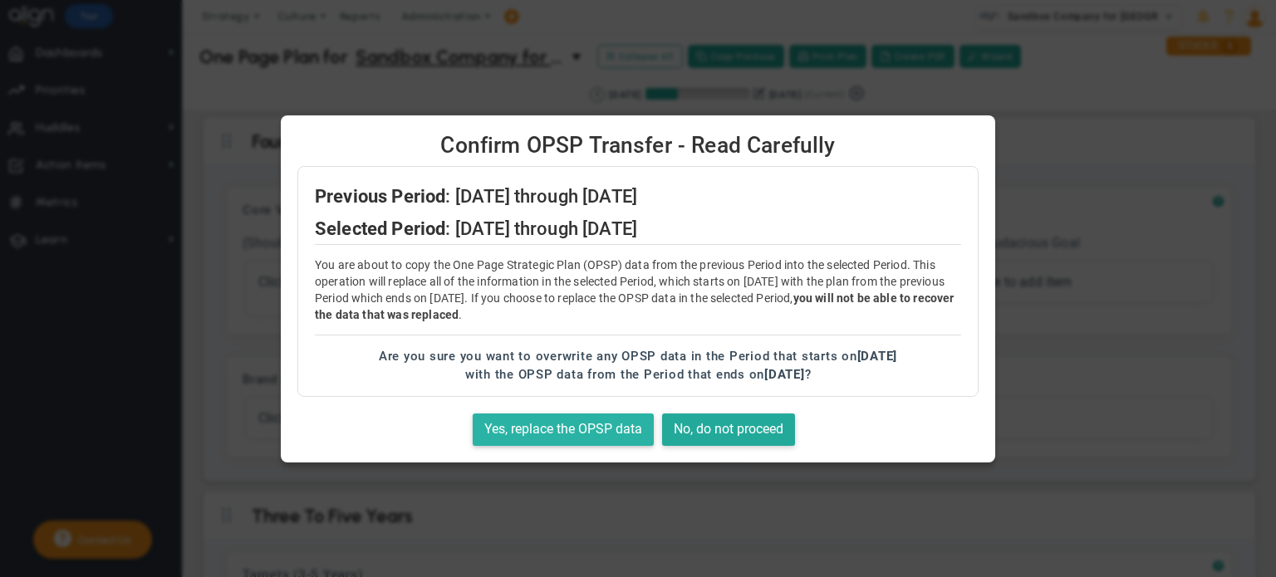
click at [548, 424] on button "Yes, replace the OPSP data" at bounding box center [563, 430] width 181 height 32
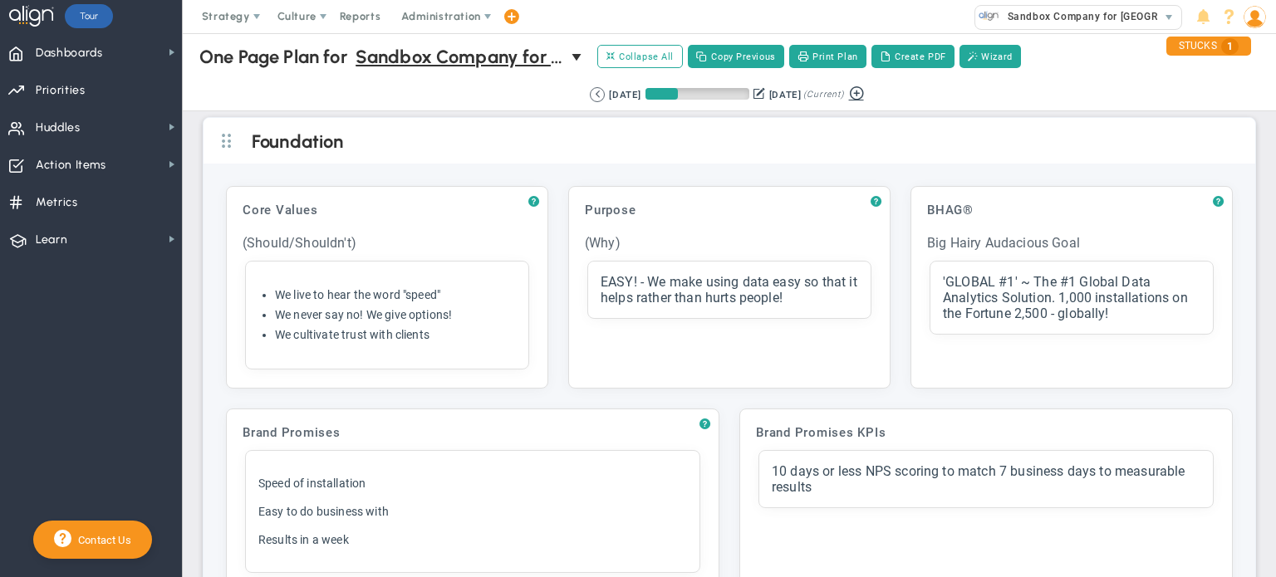
click at [867, 98] on button at bounding box center [856, 92] width 25 height 19
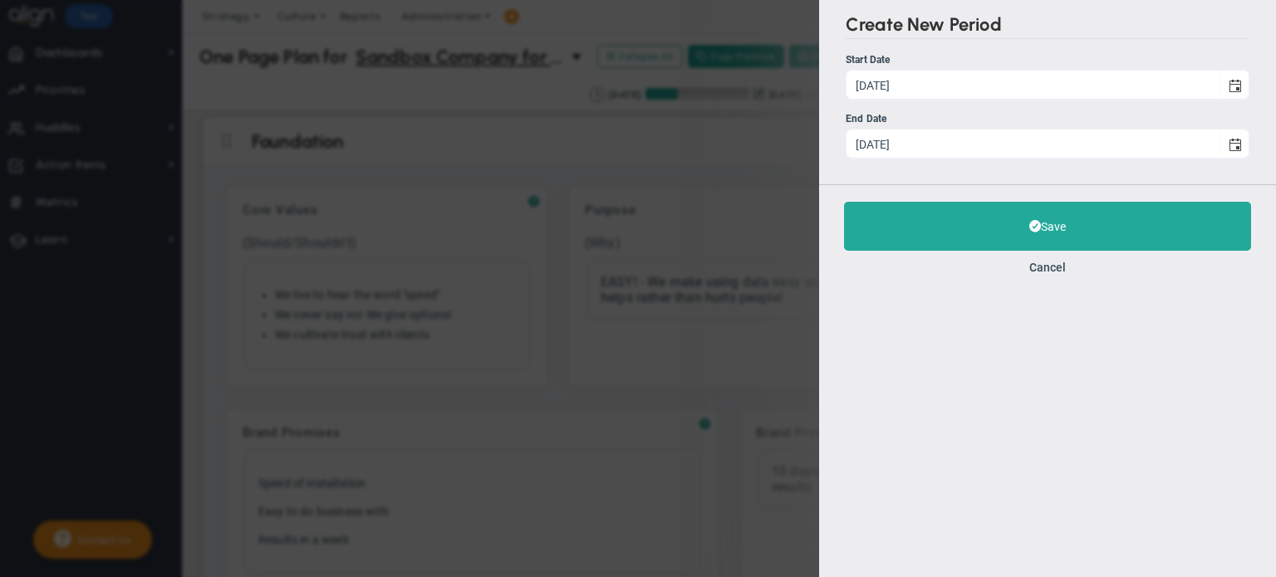
click at [721, 169] on div "Create New Period Start Date [DATE] Start Date [DATE] End Date [DATE] Save" at bounding box center [638, 288] width 1276 height 577
click at [1029, 282] on div "Save Cancel" at bounding box center [1047, 237] width 457 height 107
click at [1048, 272] on button "Cancel" at bounding box center [1047, 267] width 37 height 13
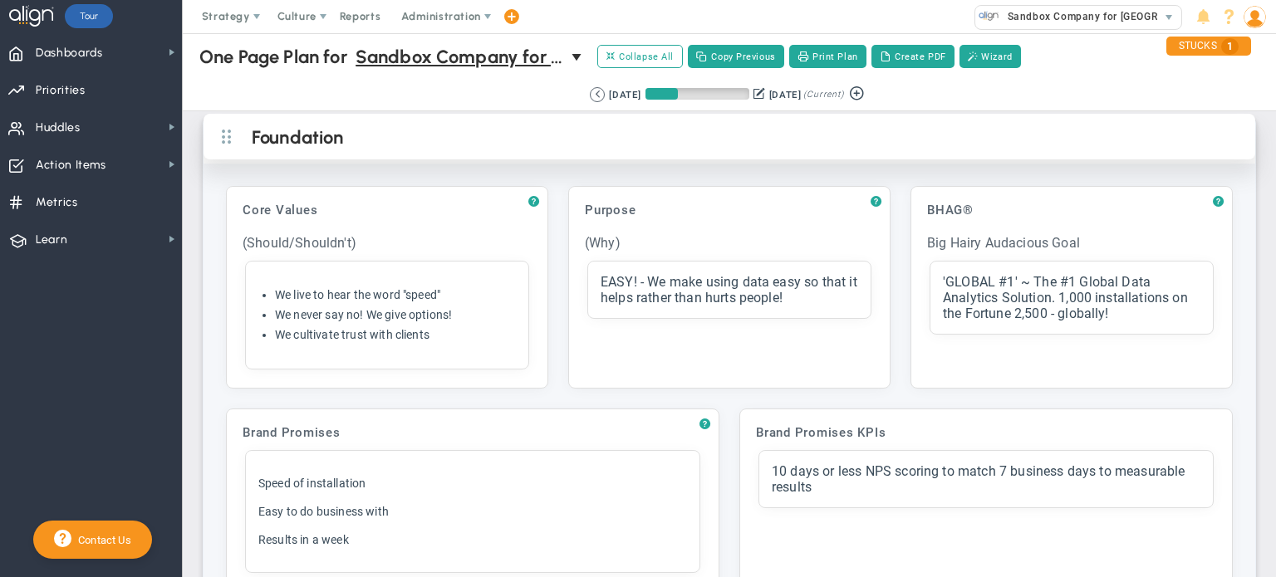
click at [658, 148] on h2 "Foundation" at bounding box center [743, 138] width 983 height 25
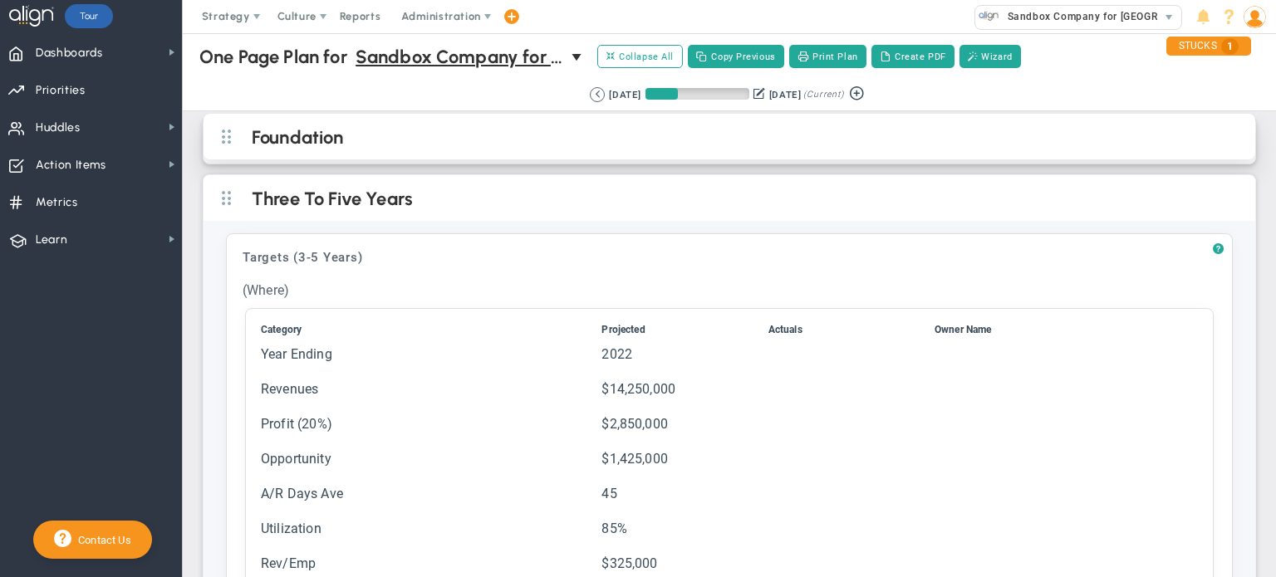
click at [570, 143] on h2 "Foundation" at bounding box center [743, 138] width 983 height 25
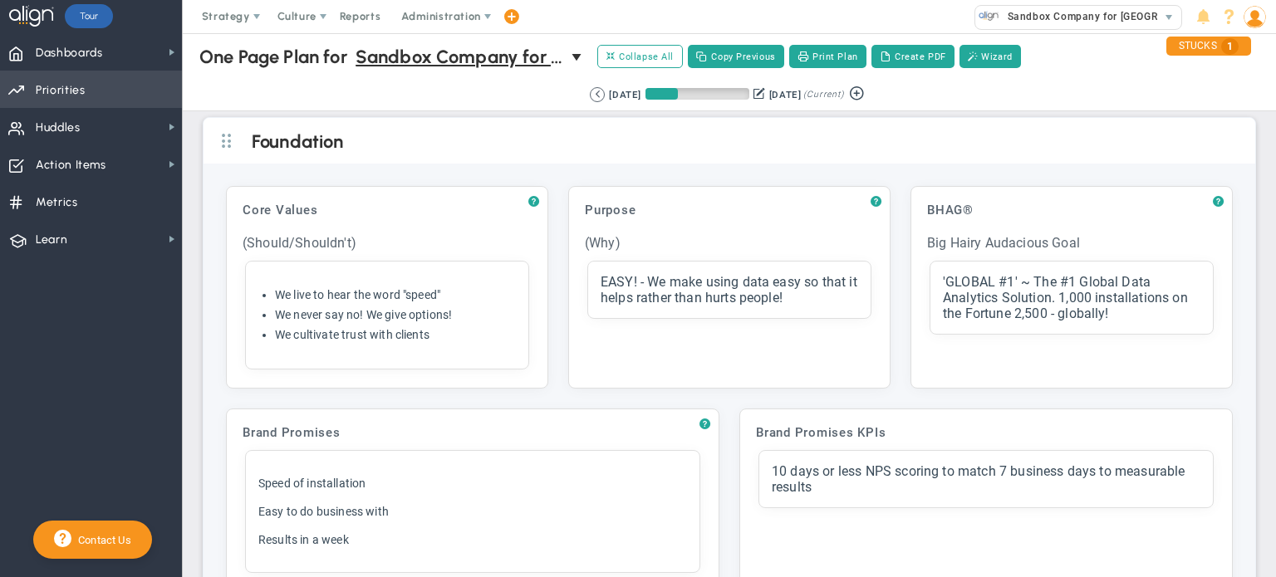
click at [81, 87] on span "Priorities" at bounding box center [61, 90] width 50 height 35
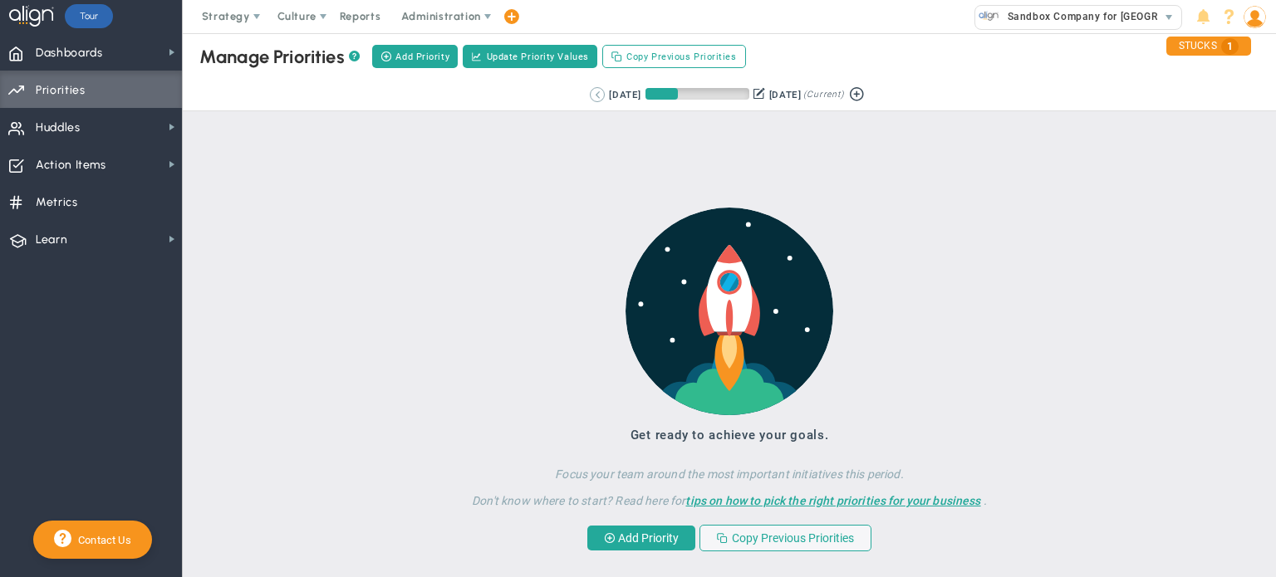
click at [590, 96] on button at bounding box center [597, 94] width 15 height 15
click at [615, 94] on button at bounding box center [622, 94] width 15 height 15
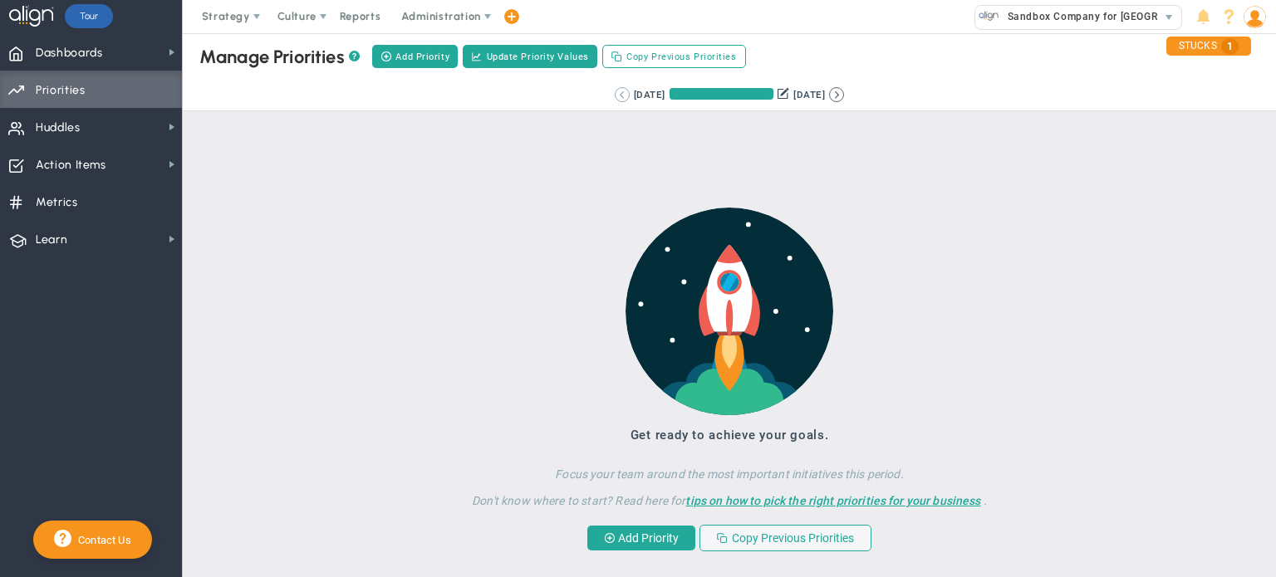
click at [615, 94] on button at bounding box center [622, 94] width 15 height 15
click at [615, 96] on button at bounding box center [622, 94] width 15 height 15
click at [615, 99] on div "7/10/2023 10/9/2023 (Current)" at bounding box center [730, 94] width 230 height 15
click at [615, 99] on button at bounding box center [622, 94] width 15 height 15
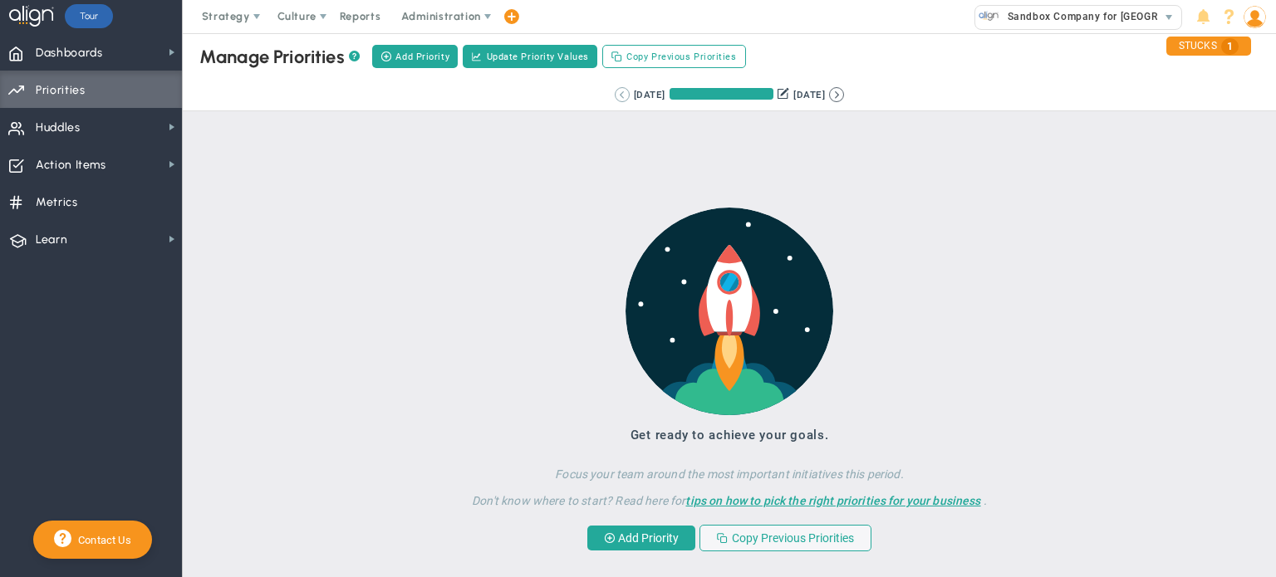
click at [615, 99] on button at bounding box center [622, 94] width 15 height 15
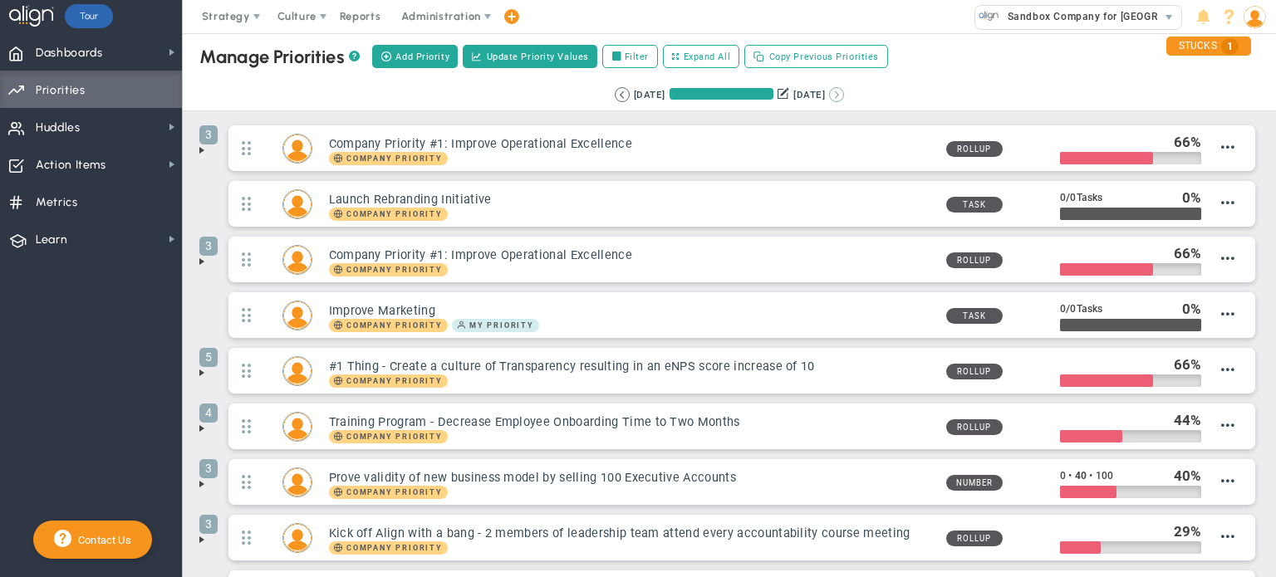
click at [844, 92] on button at bounding box center [836, 94] width 15 height 15
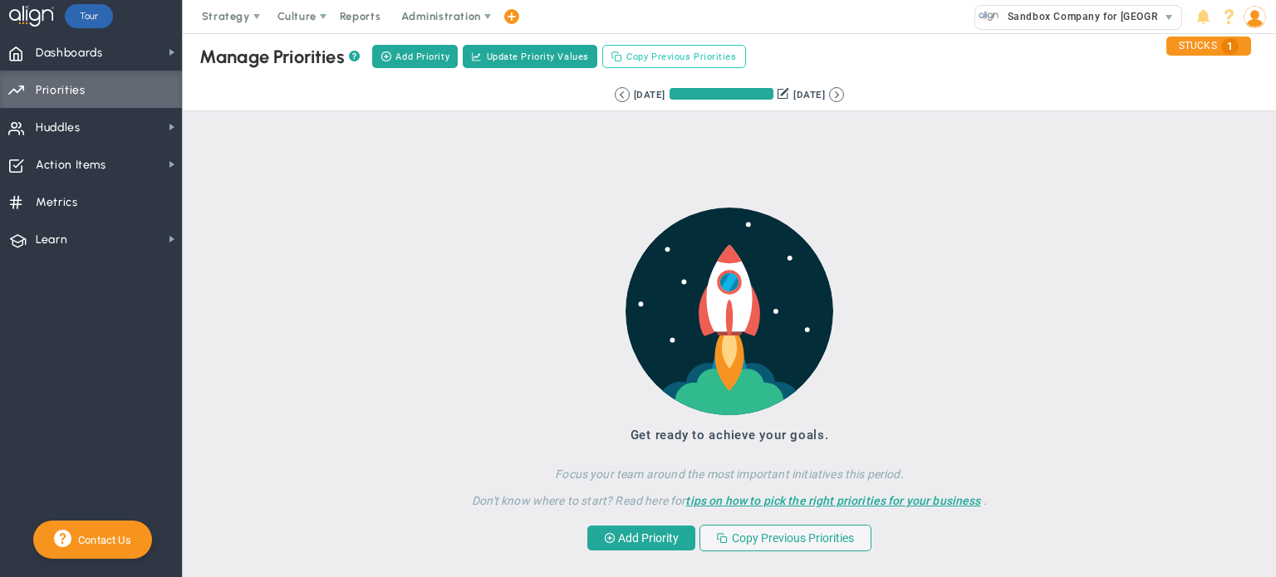
click at [670, 52] on span "Copy Previous Priorities" at bounding box center [681, 57] width 110 height 14
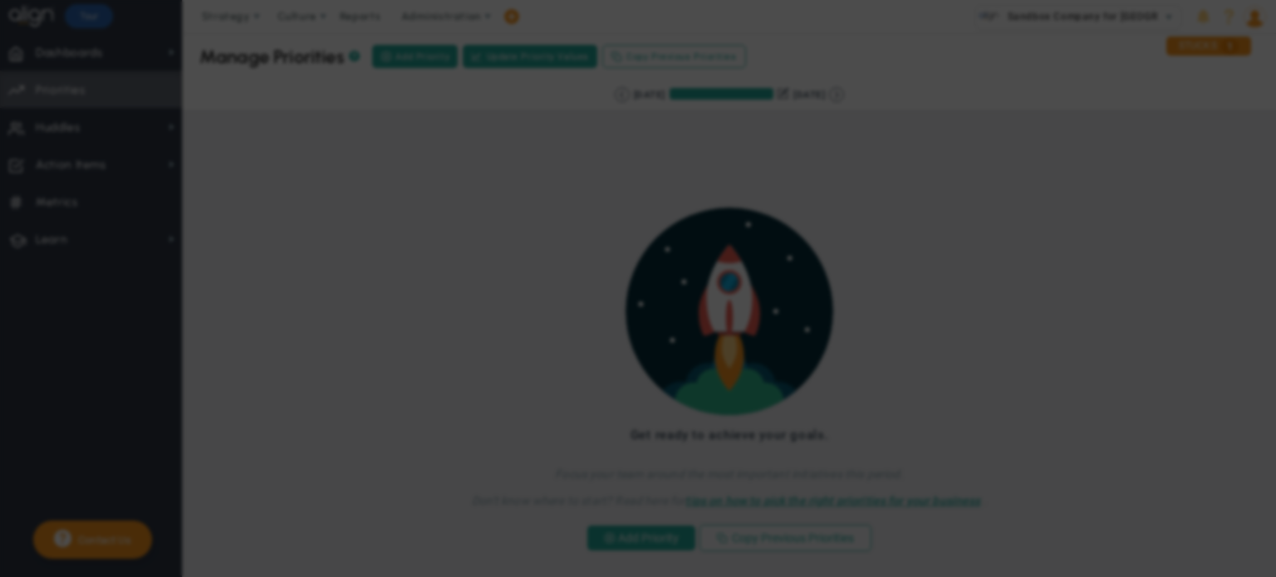
checkbox input "true"
checkbox input "false"
checkbox input "true"
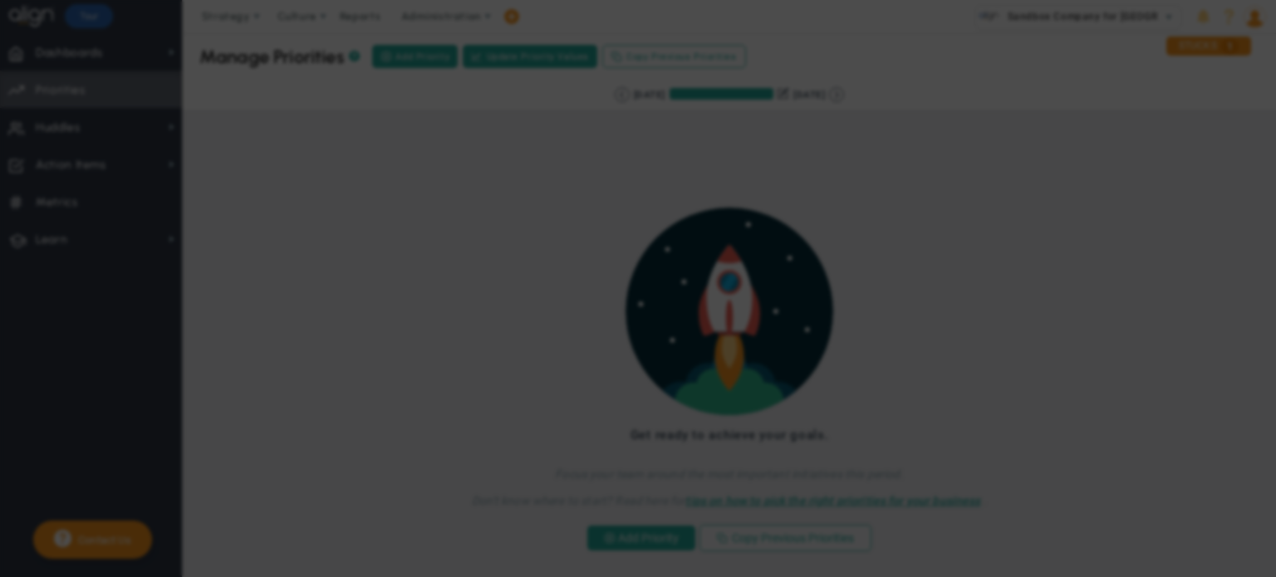
checkbox input "false"
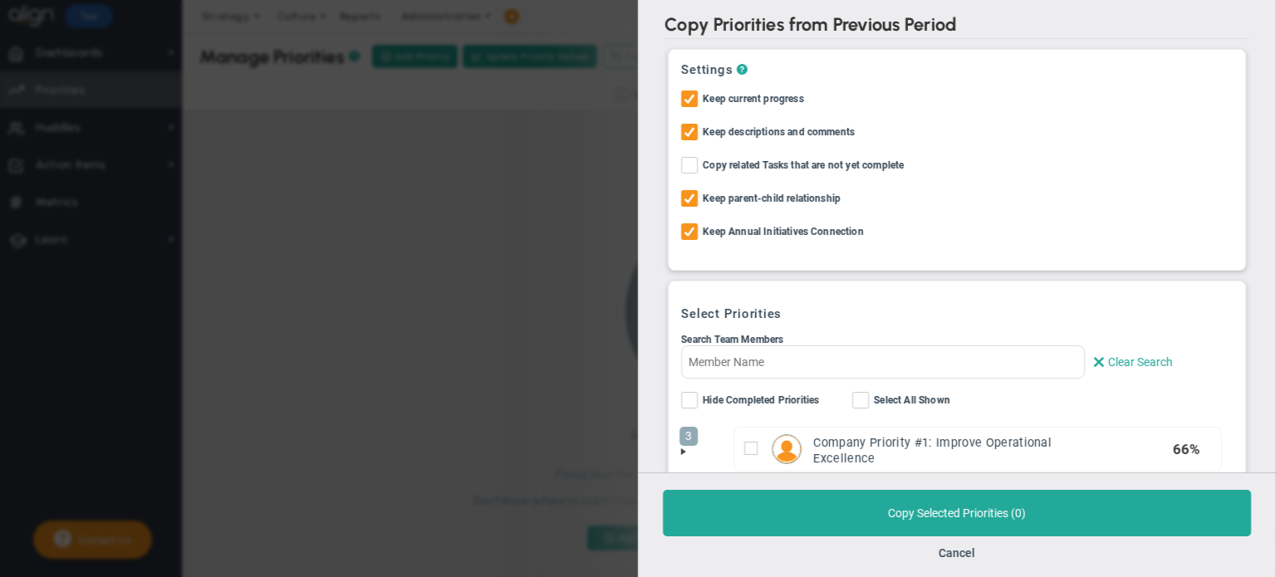
click at [881, 398] on span "Select All Shown" at bounding box center [912, 401] width 76 height 19
click at [867, 398] on input "Select All Shown" at bounding box center [861, 403] width 11 height 17
checkbox input "true"
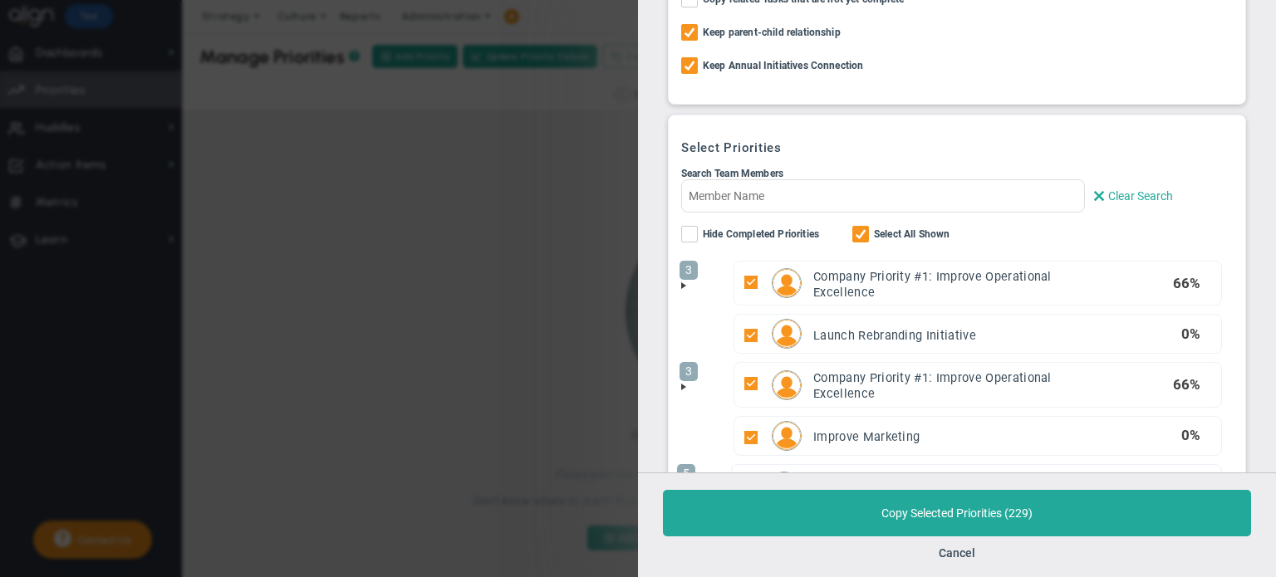
scroll to position [83, 0]
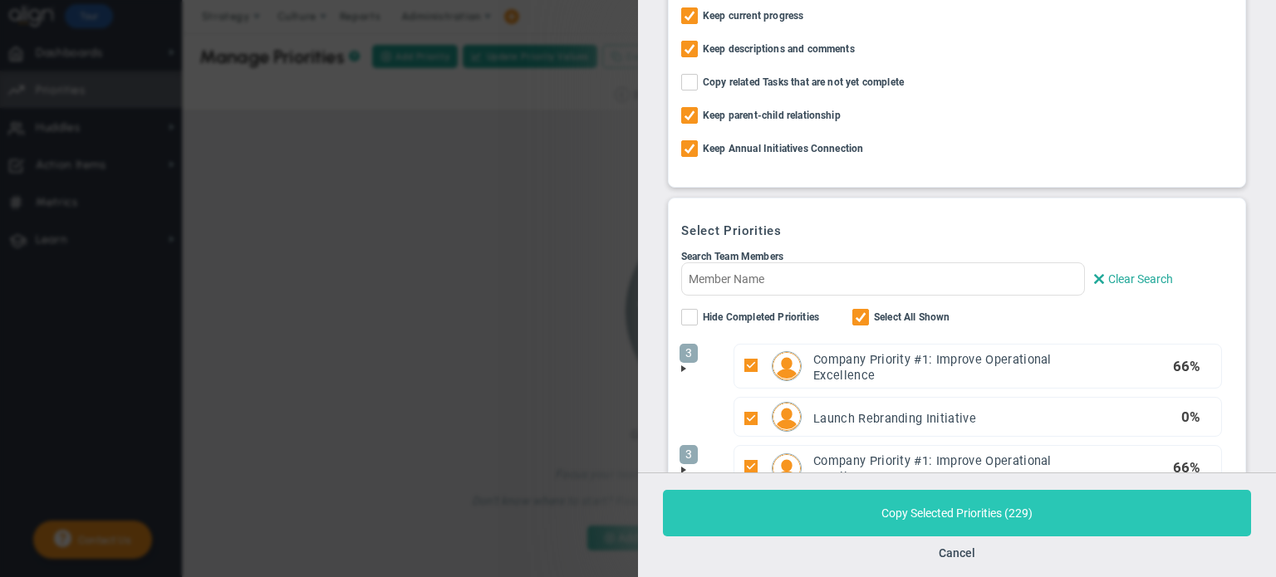
click at [886, 513] on button "Copy Selected Priorities ( 229 )" at bounding box center [957, 513] width 588 height 47
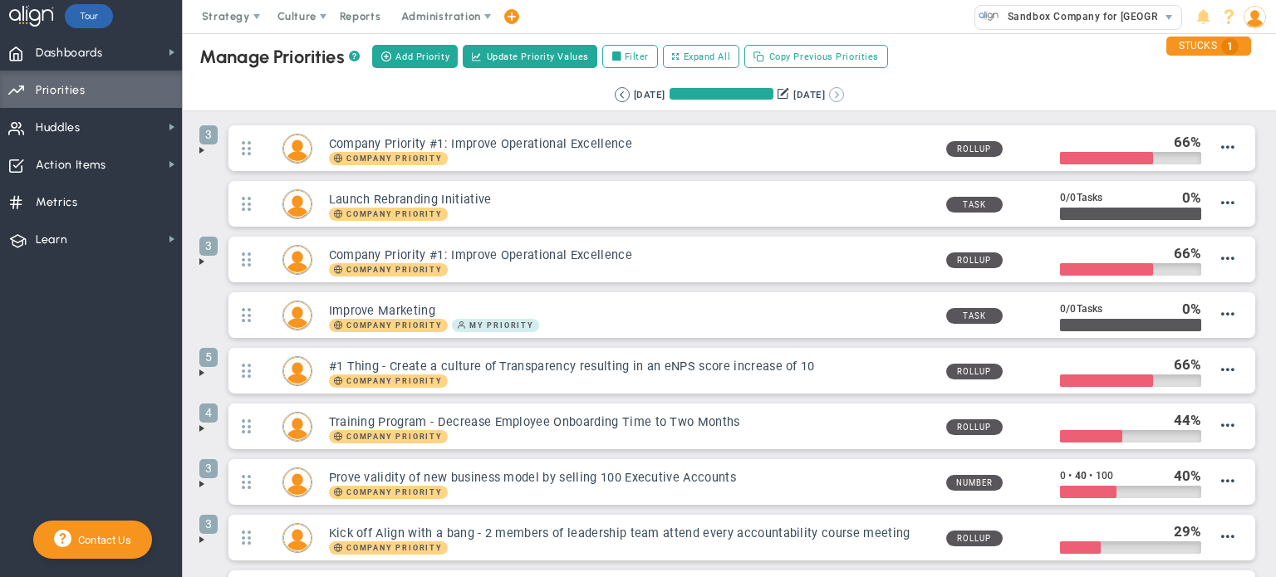
click at [844, 91] on button at bounding box center [836, 94] width 15 height 15
